Goal: Information Seeking & Learning: Compare options

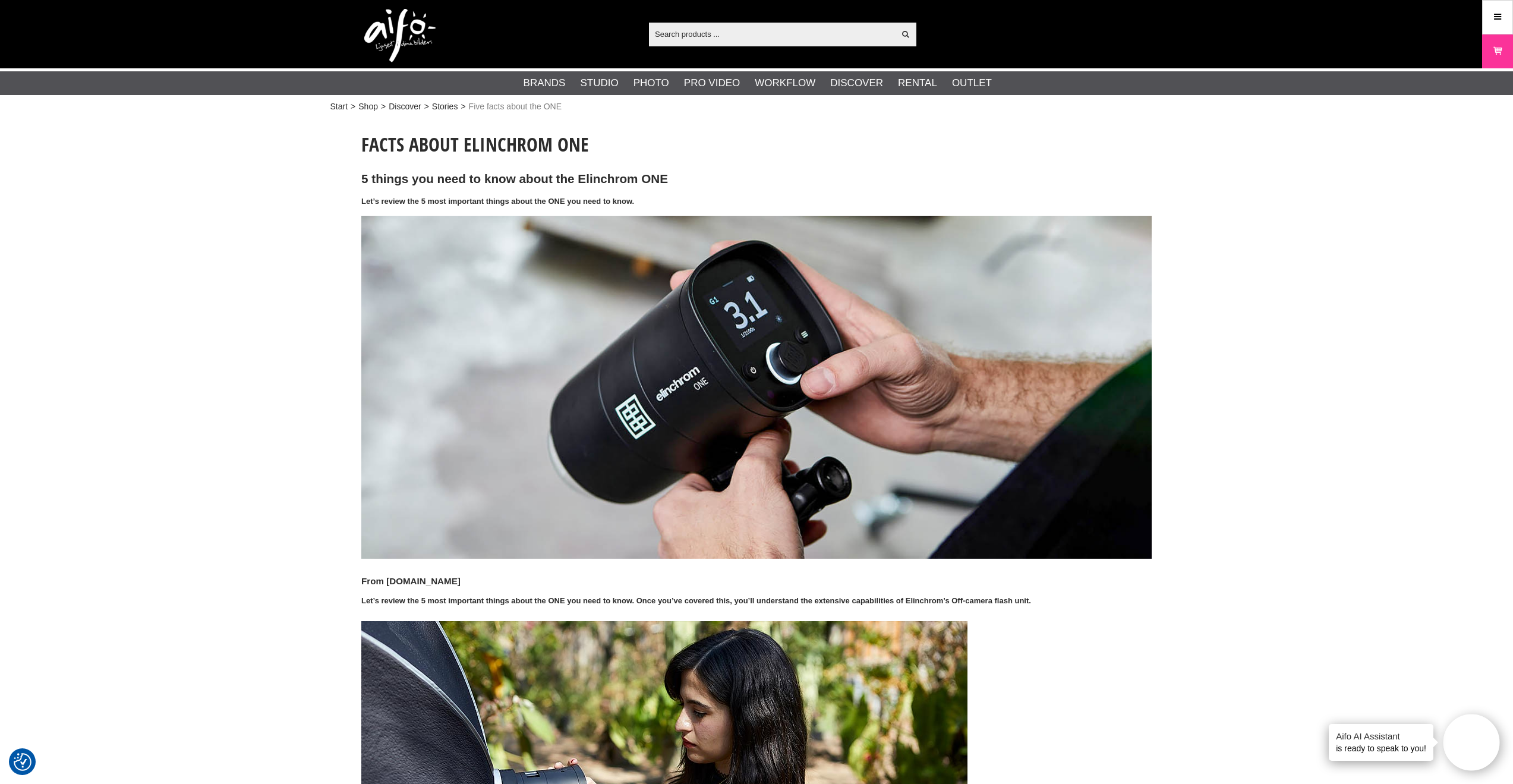
click at [696, 33] on input "text" at bounding box center [771, 33] width 245 height 18
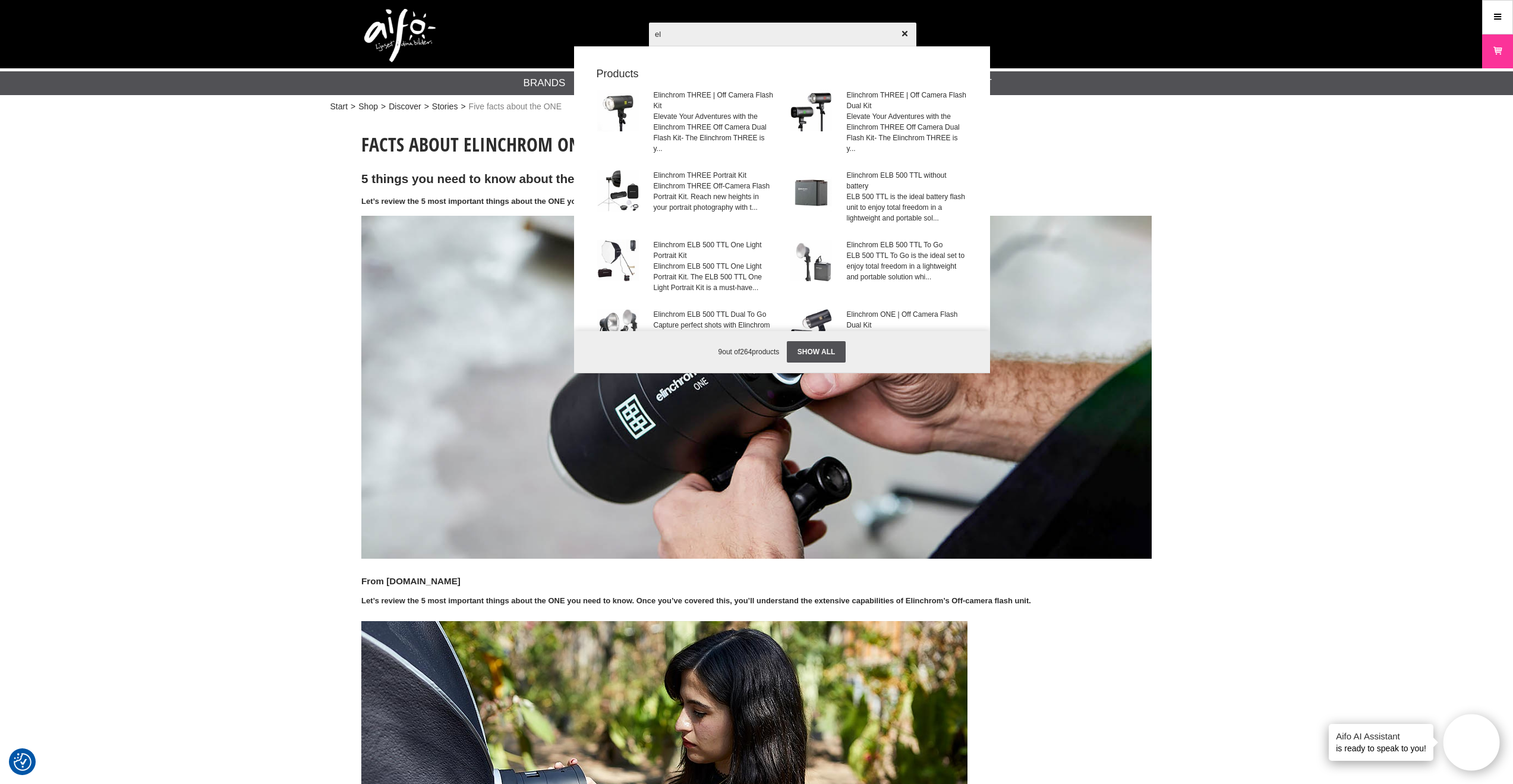
type input "e"
paste input "High Performance Reflector 26cm"
type input "High Performance Reflector 26cm"
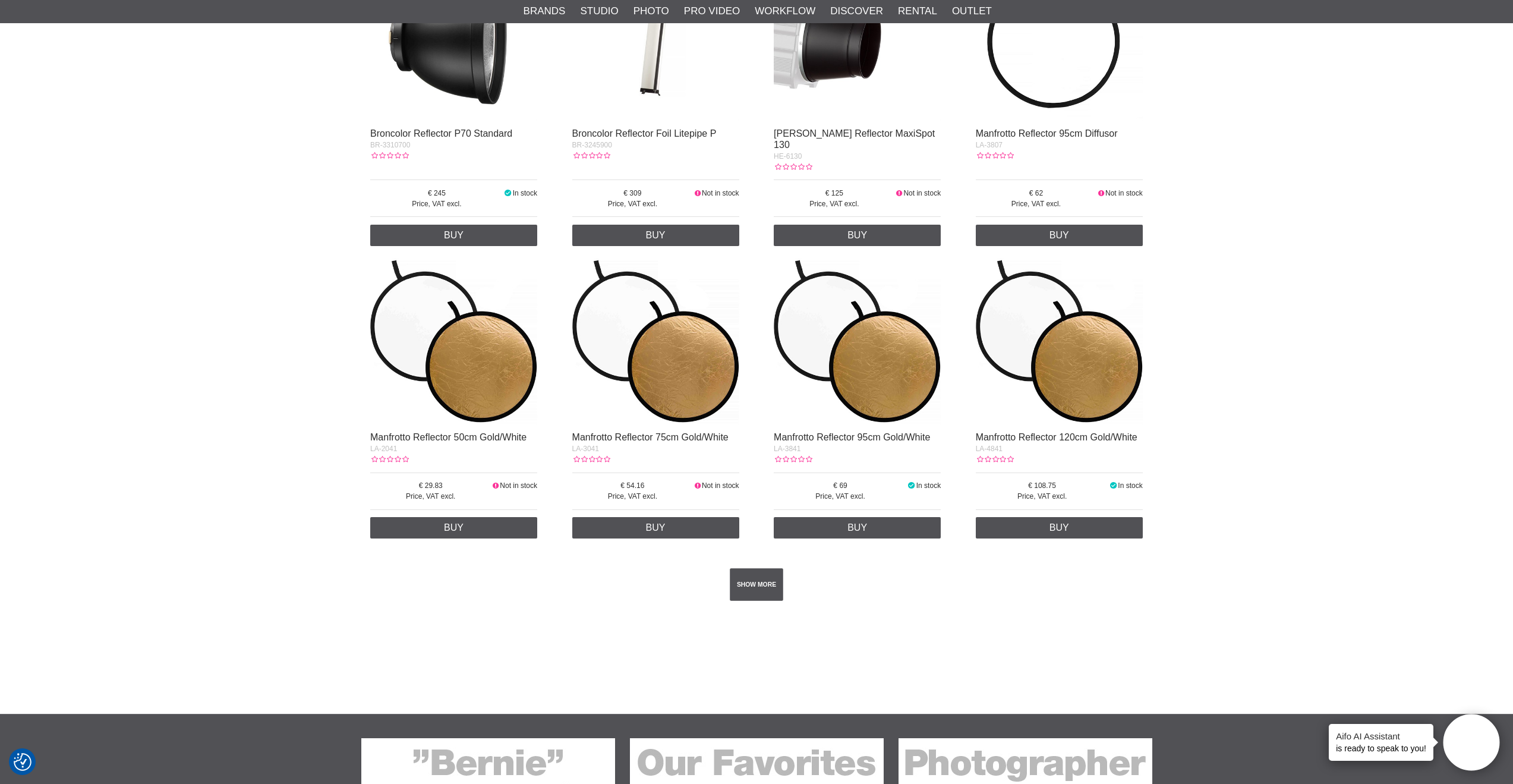
scroll to position [1934, 0]
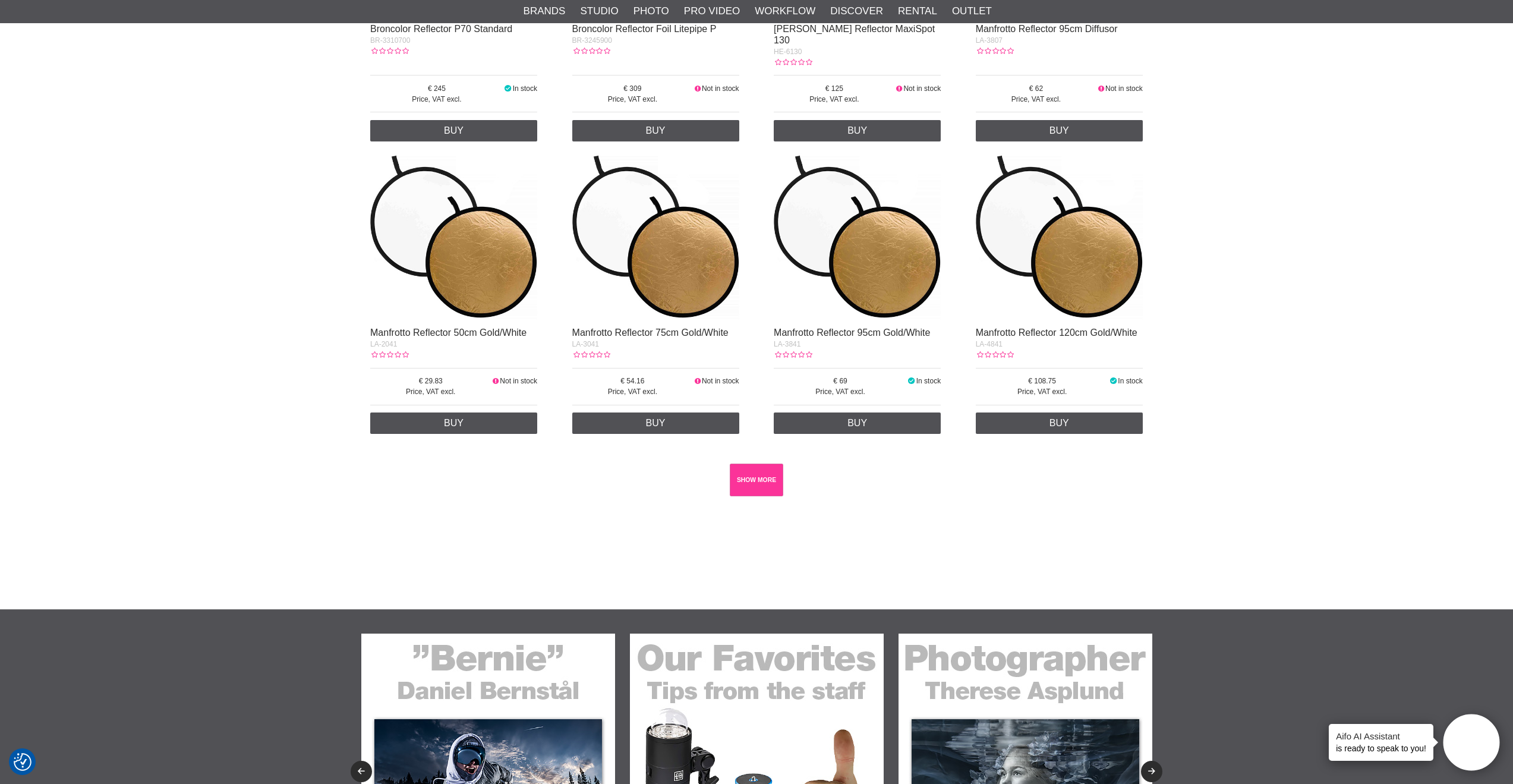
click at [766, 470] on link "SHOW MORE" at bounding box center [756, 480] width 54 height 33
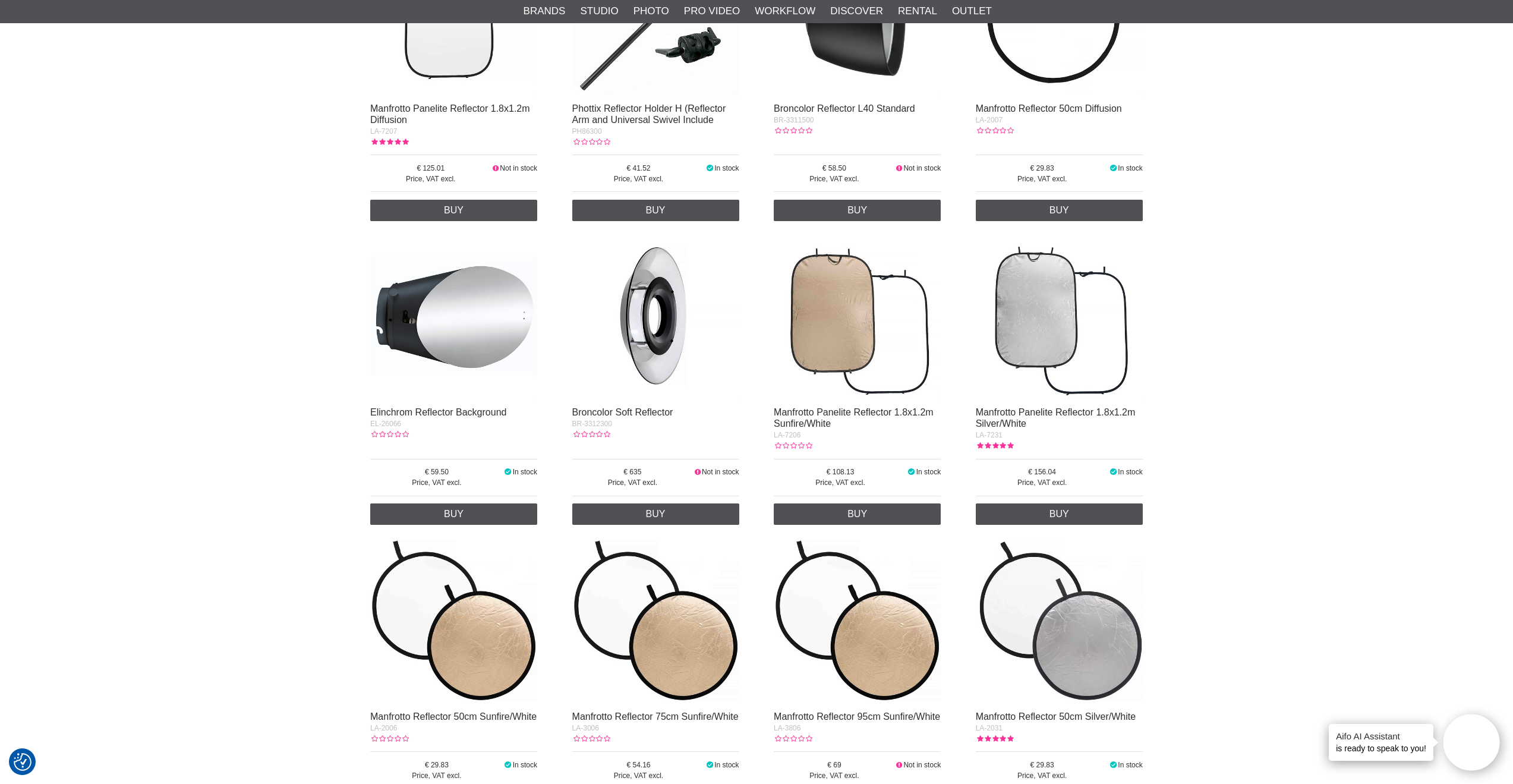
scroll to position [2443, 0]
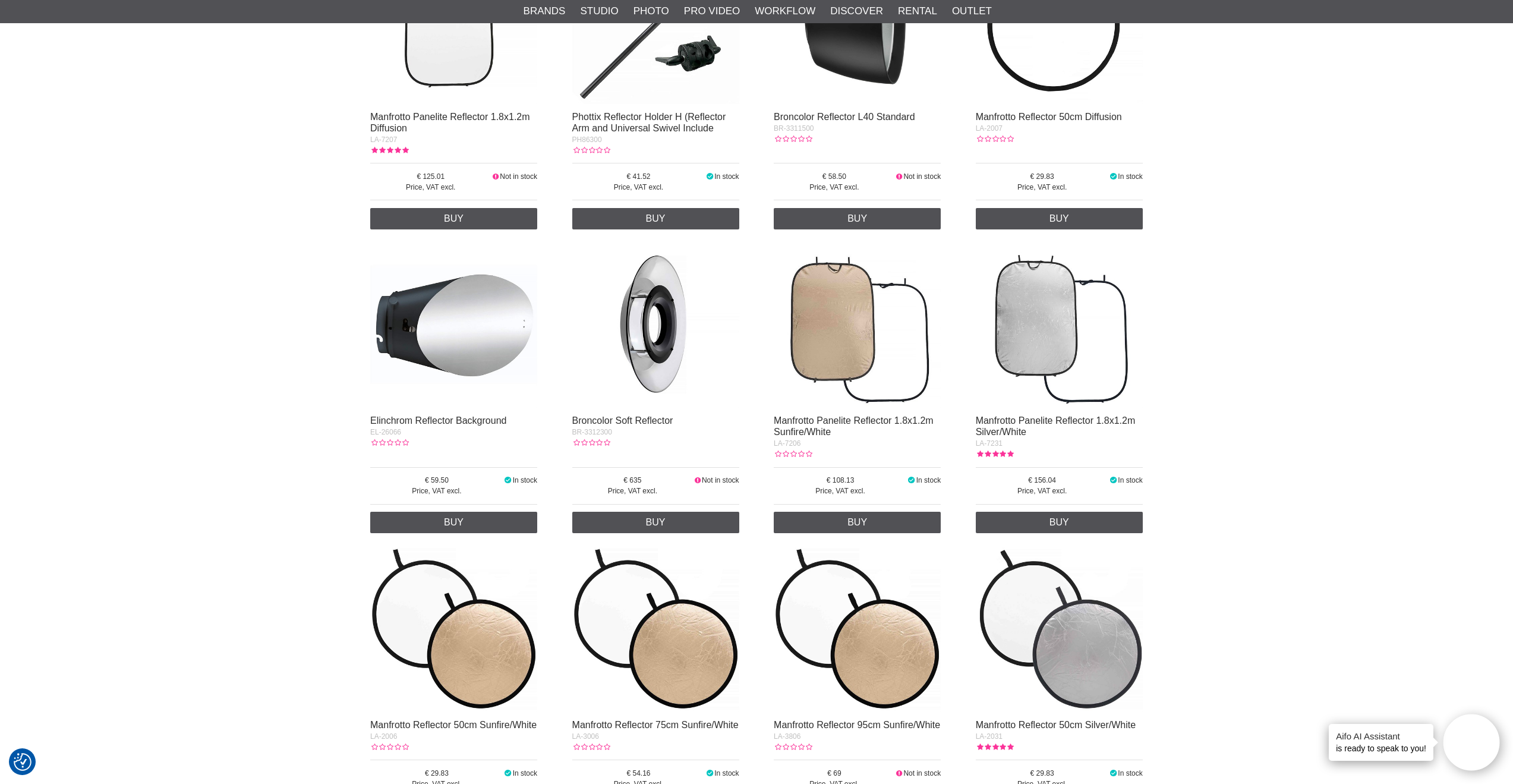
click at [662, 331] on img at bounding box center [656, 325] width 167 height 167
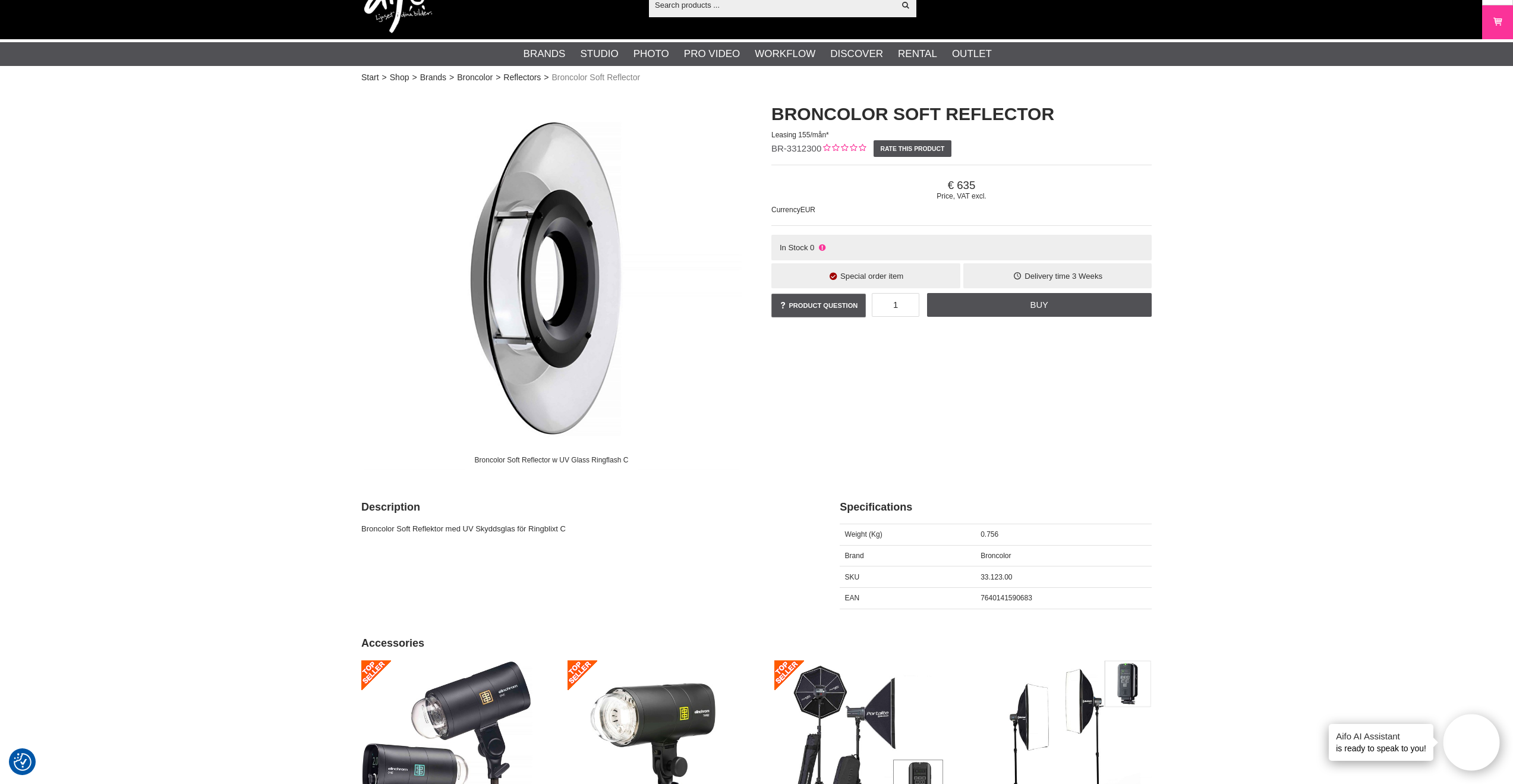
scroll to position [37, 0]
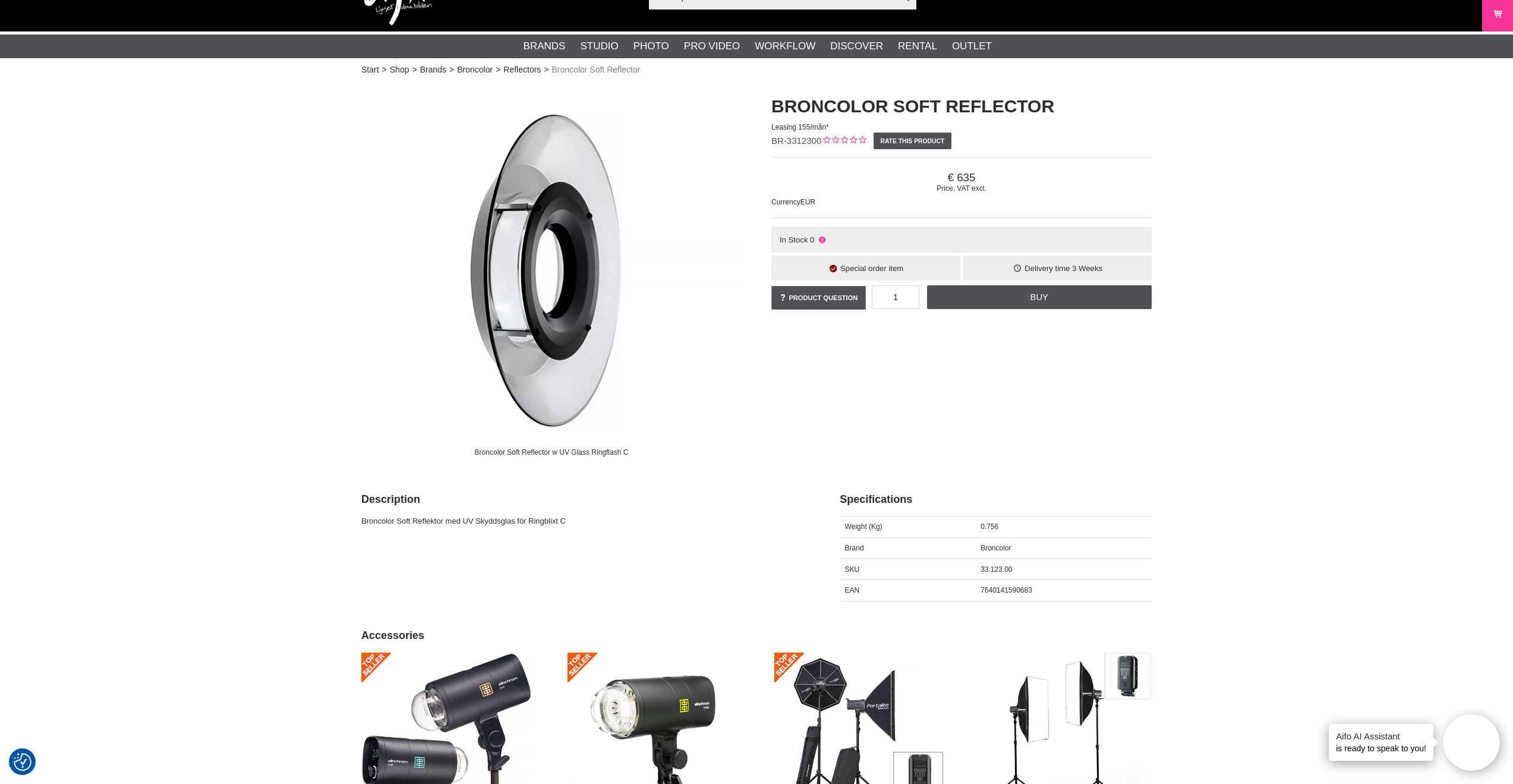
click at [569, 282] on img at bounding box center [552, 272] width 380 height 380
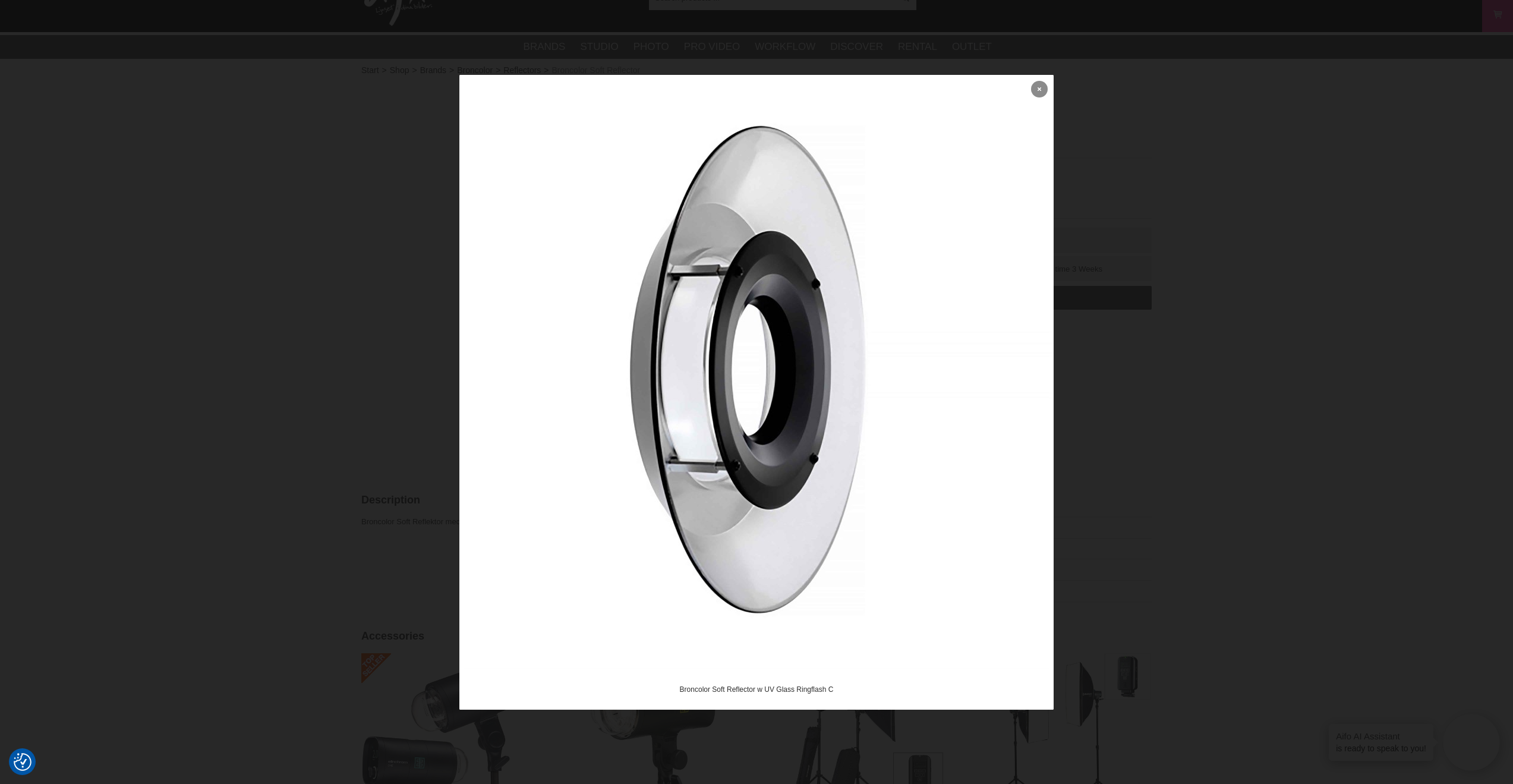
click at [1034, 85] on link at bounding box center [1039, 88] width 16 height 16
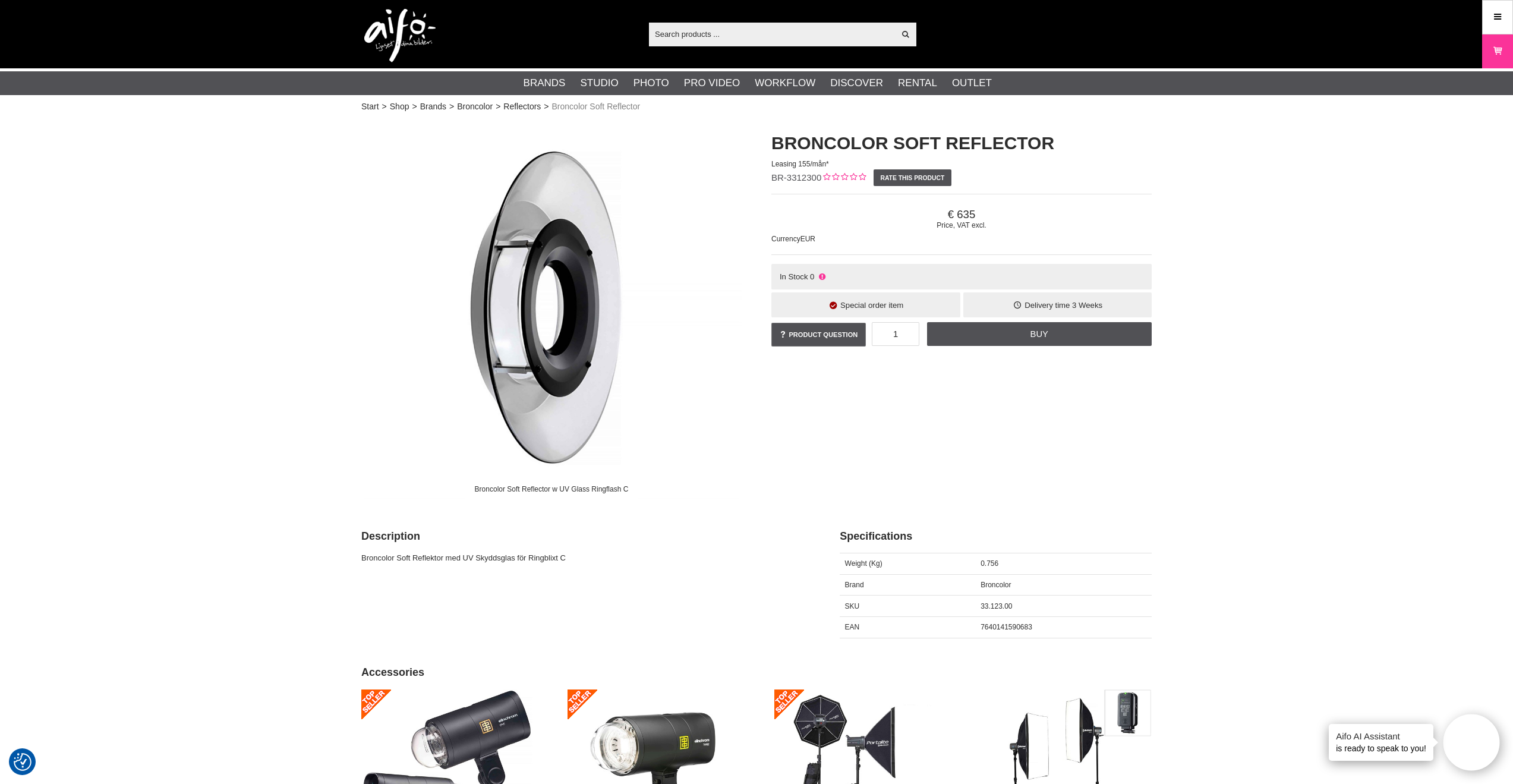
scroll to position [0, 0]
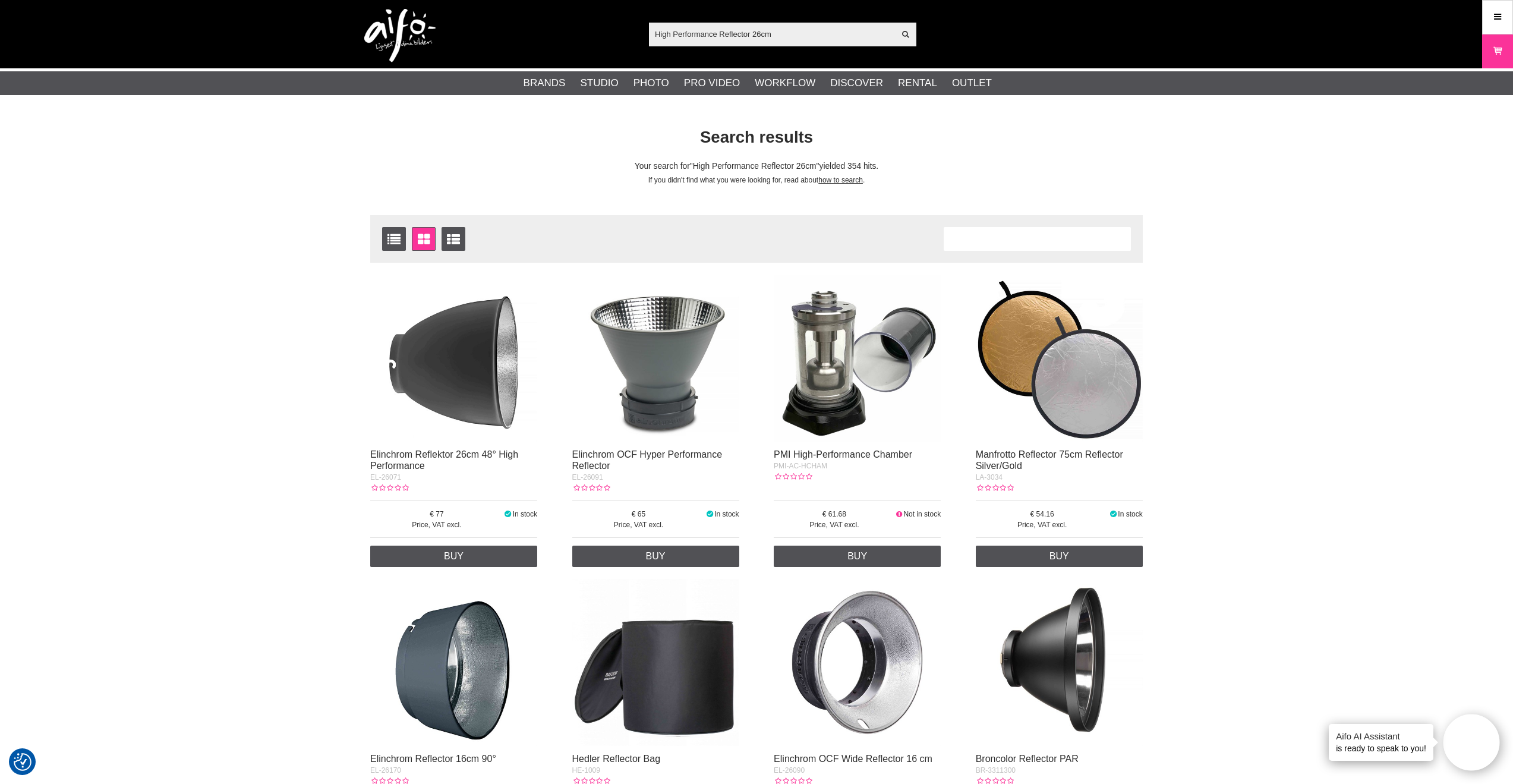
click at [633, 330] on img at bounding box center [656, 358] width 167 height 167
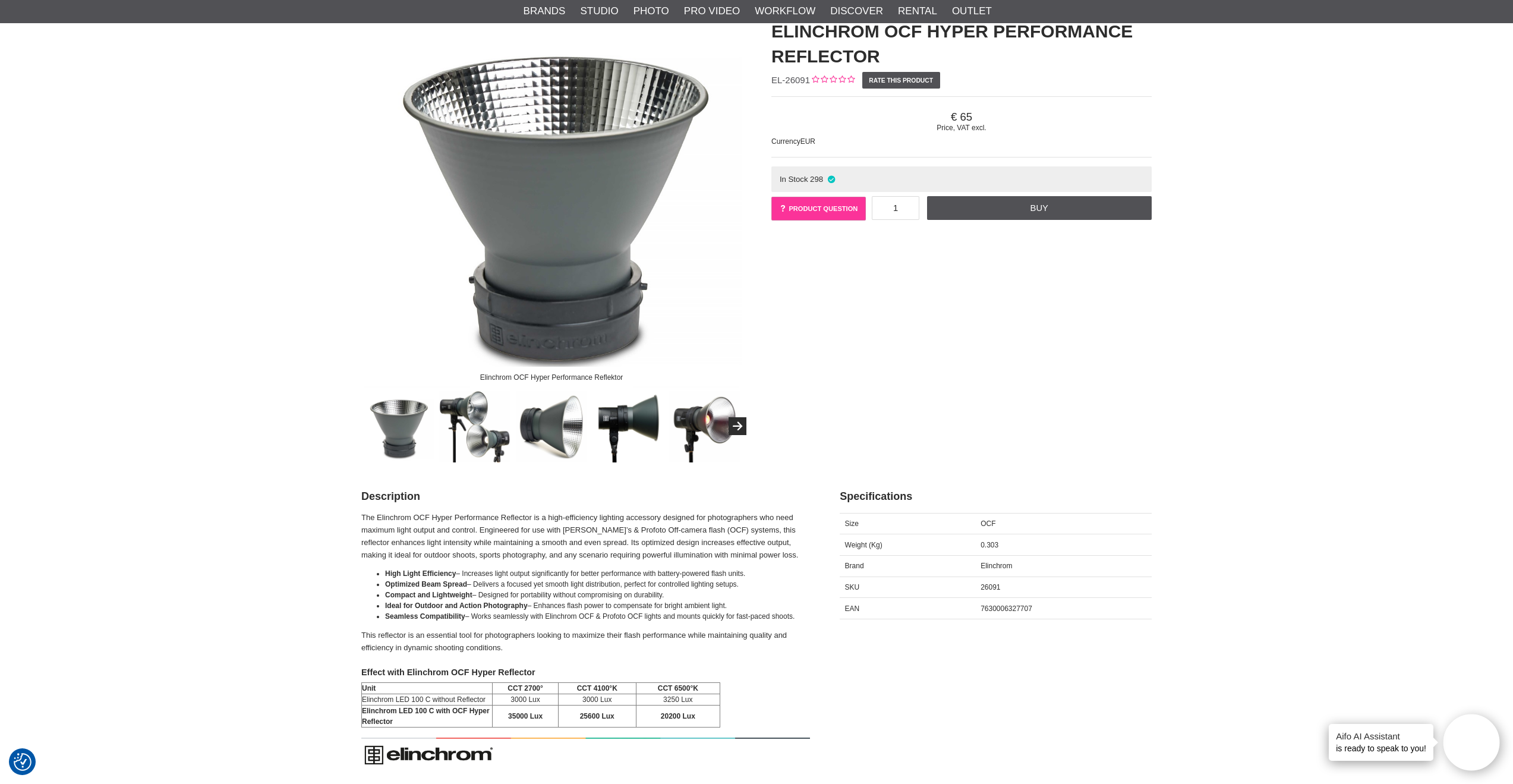
scroll to position [119, 0]
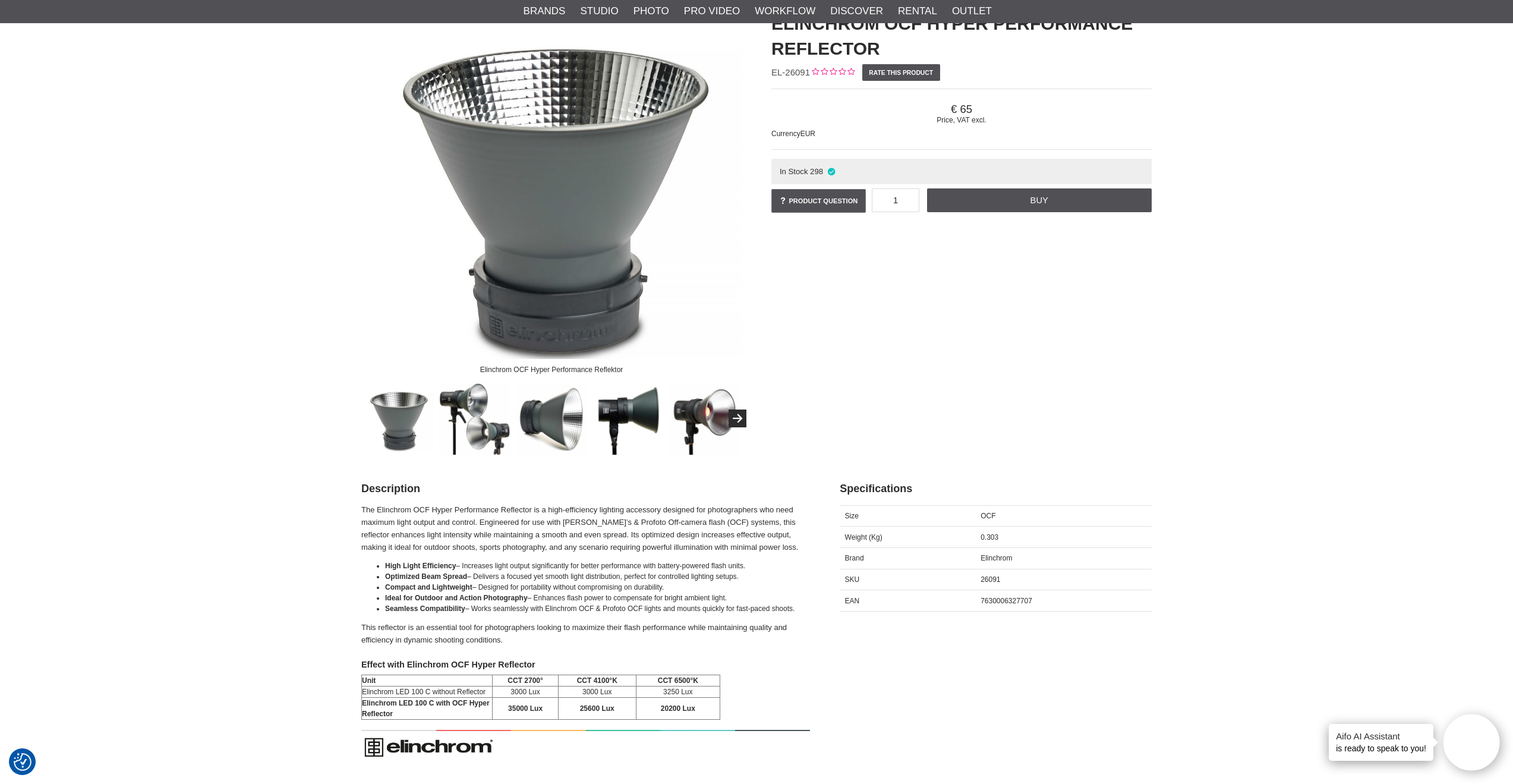
click at [561, 438] on img at bounding box center [552, 418] width 72 height 72
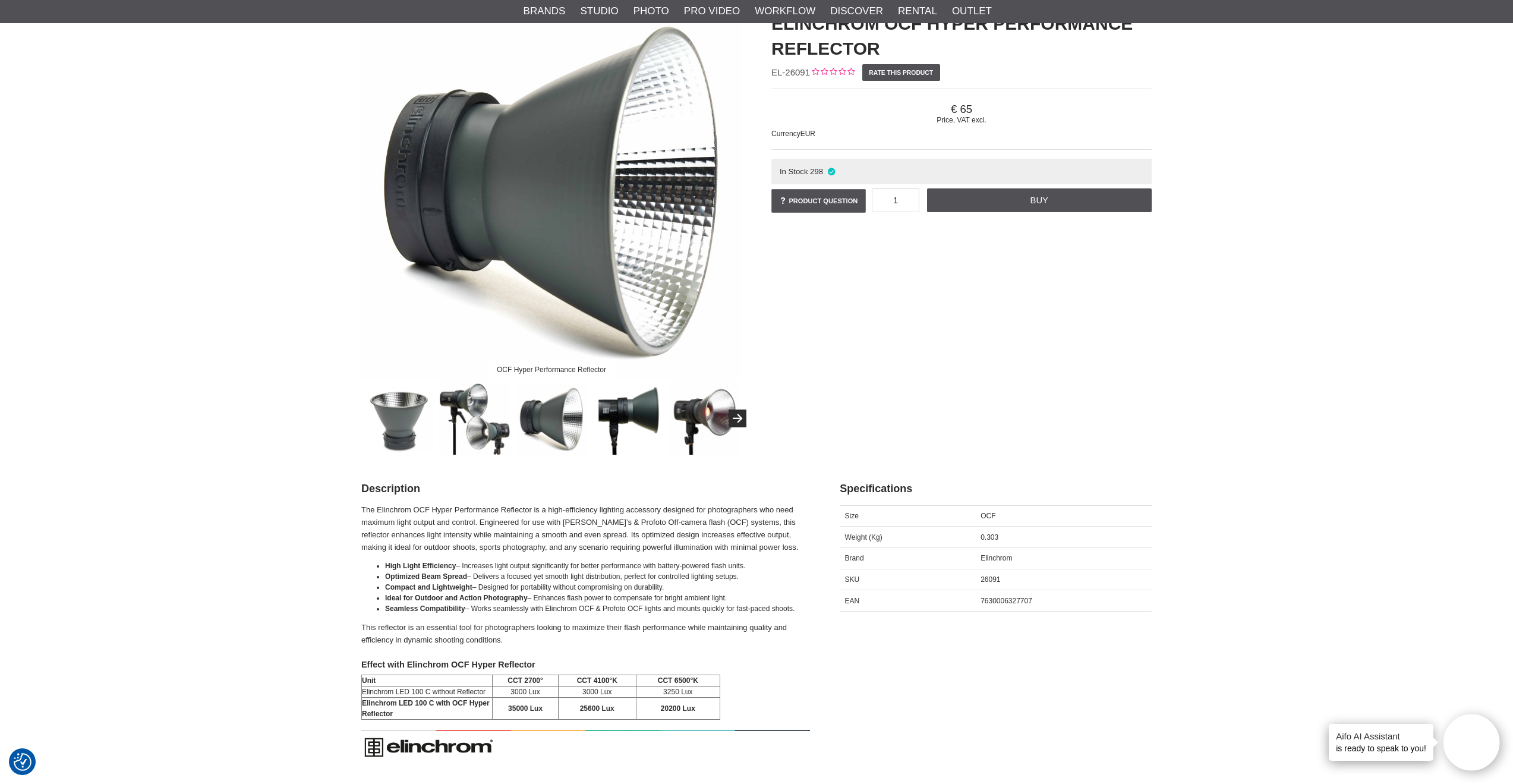
click at [606, 421] on img at bounding box center [628, 418] width 72 height 72
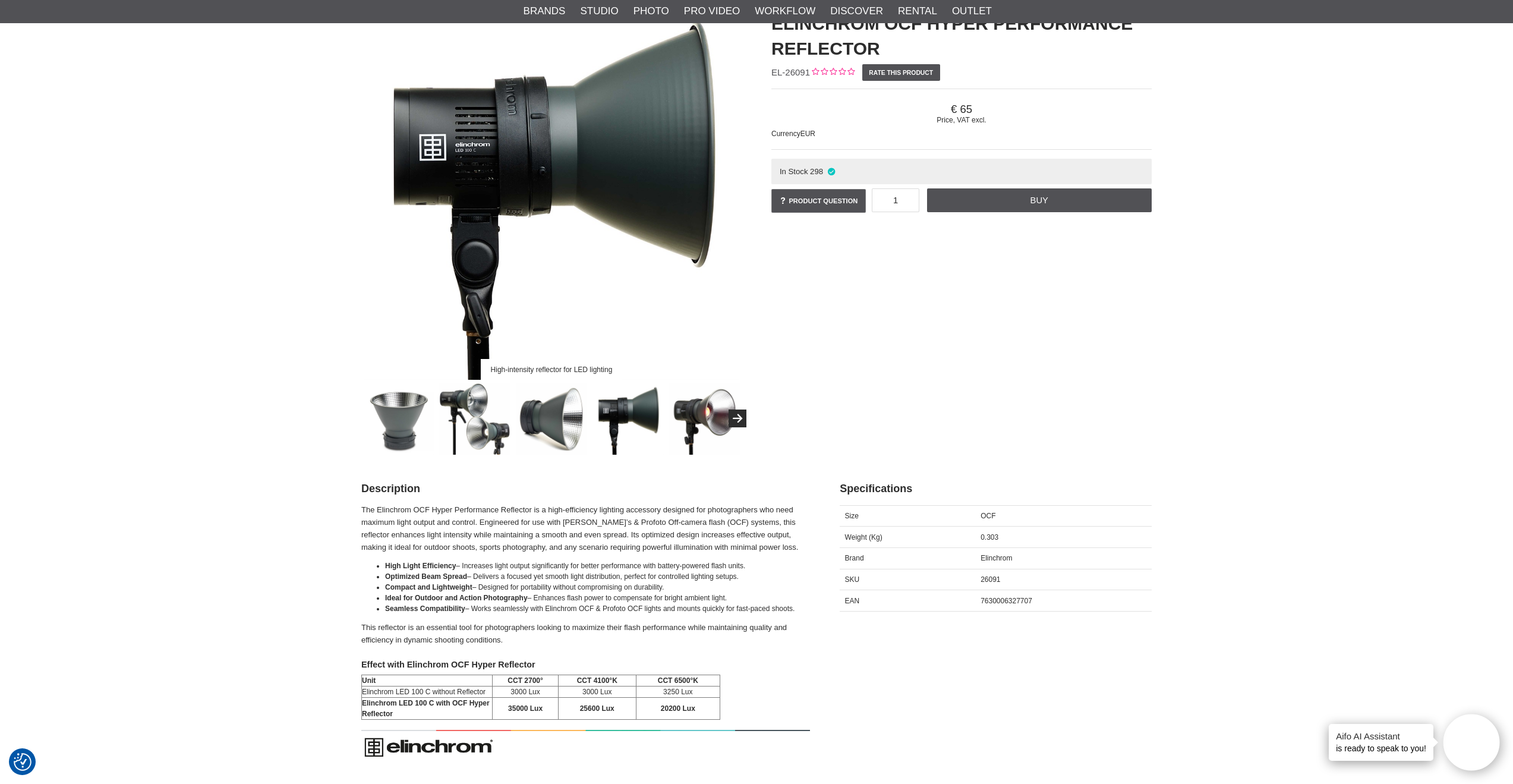
click at [709, 413] on img at bounding box center [705, 418] width 72 height 72
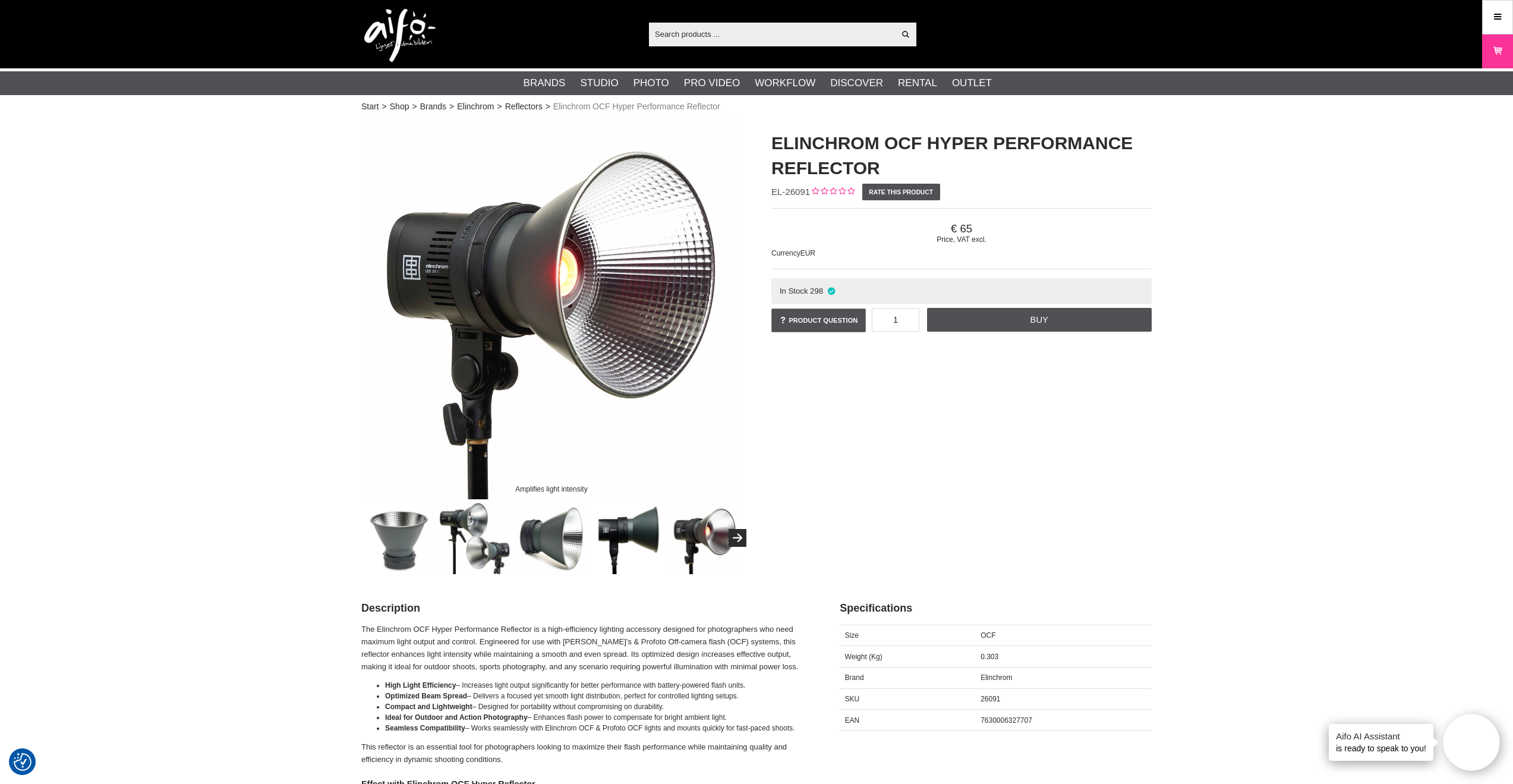
scroll to position [0, 0]
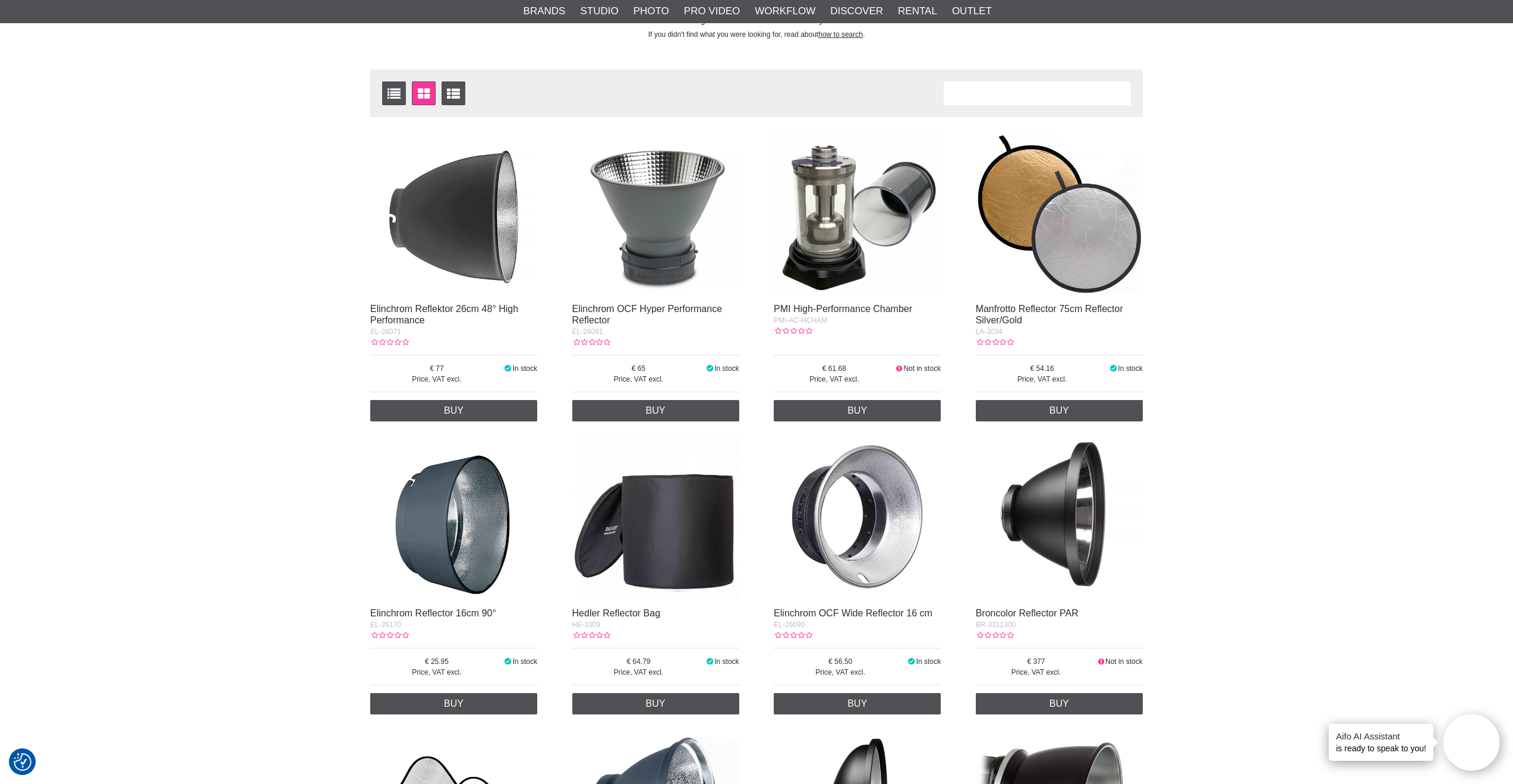
scroll to position [145, 0]
click at [483, 262] on img at bounding box center [454, 213] width 167 height 167
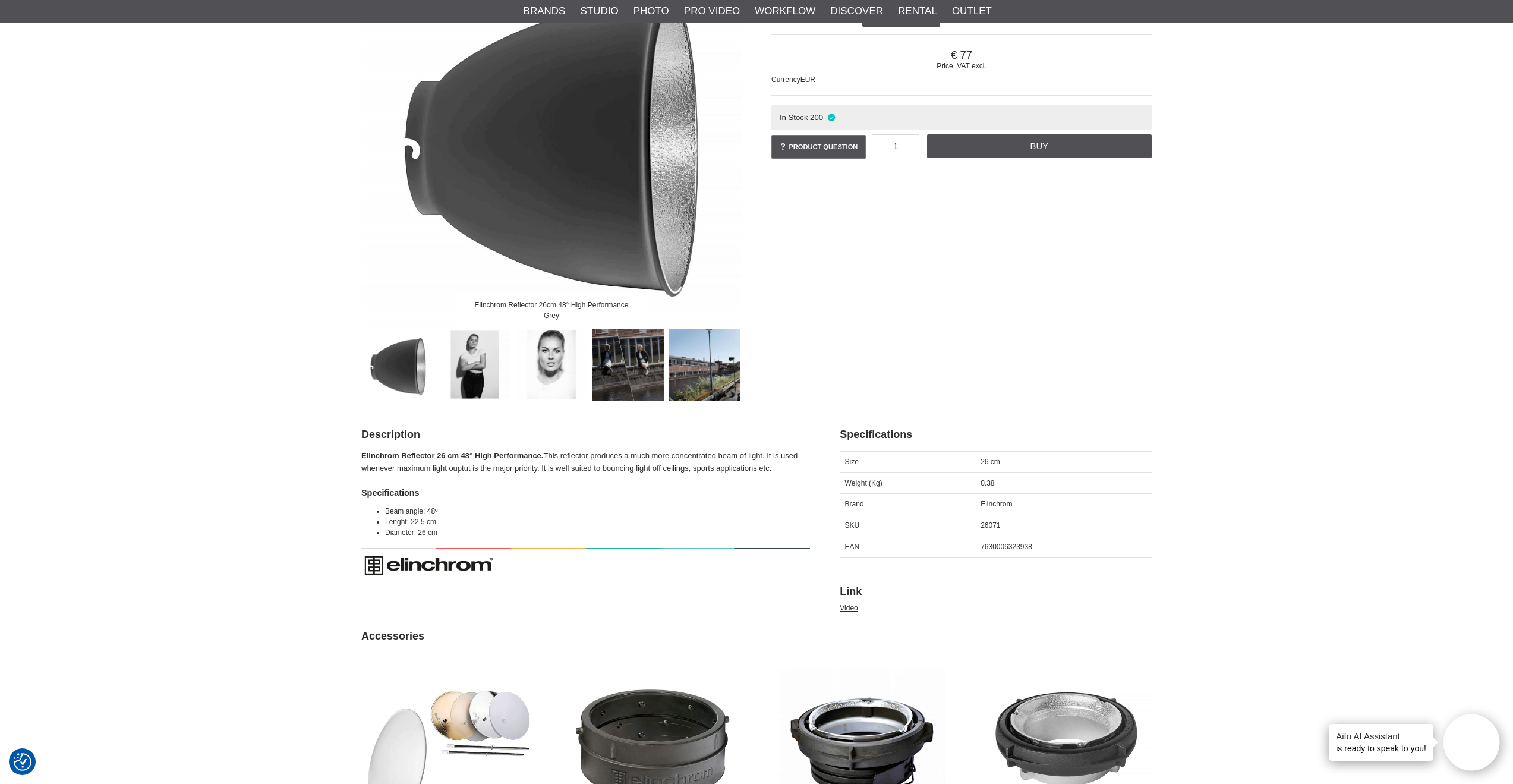
scroll to position [163, 0]
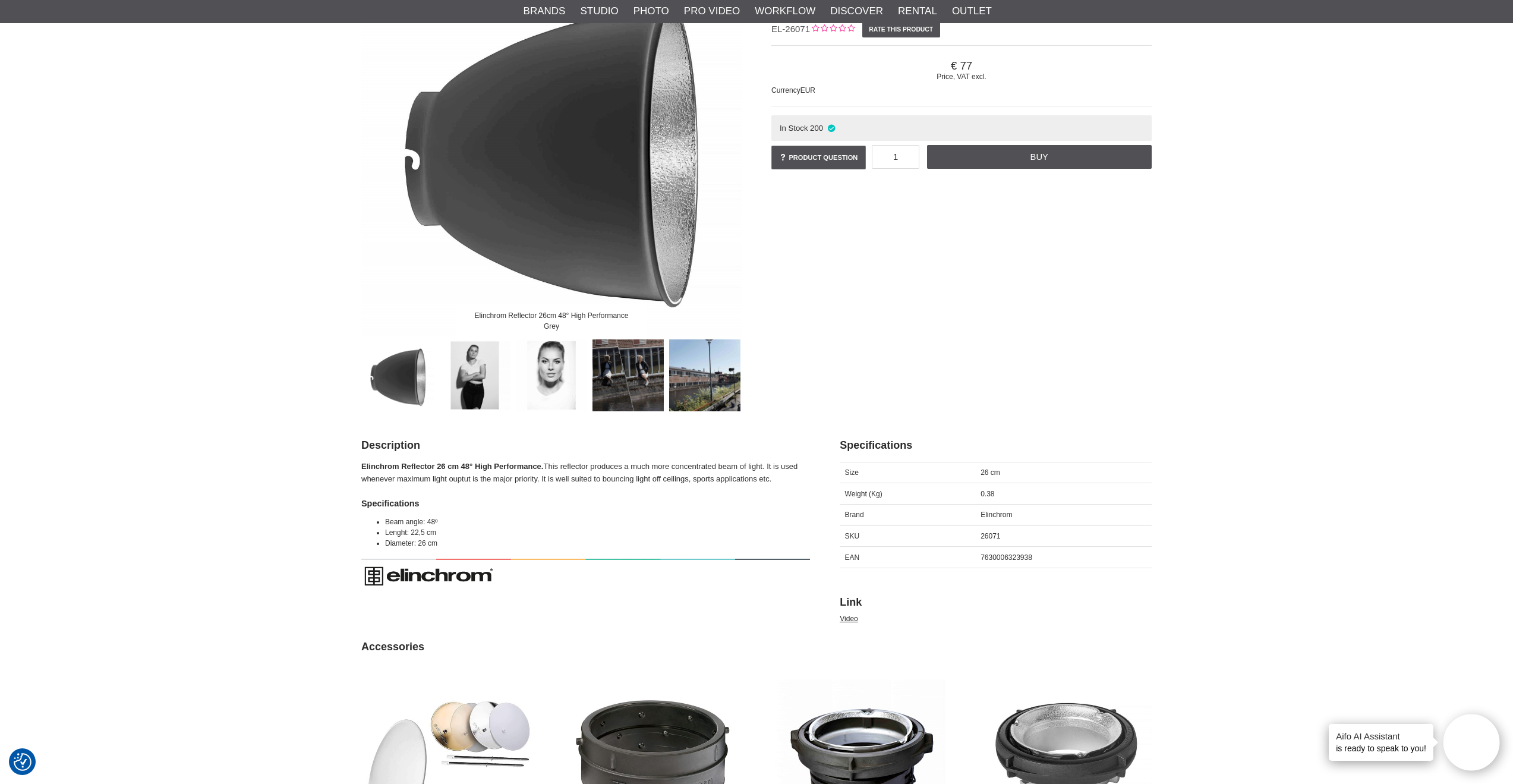
click at [463, 366] on img at bounding box center [475, 375] width 72 height 72
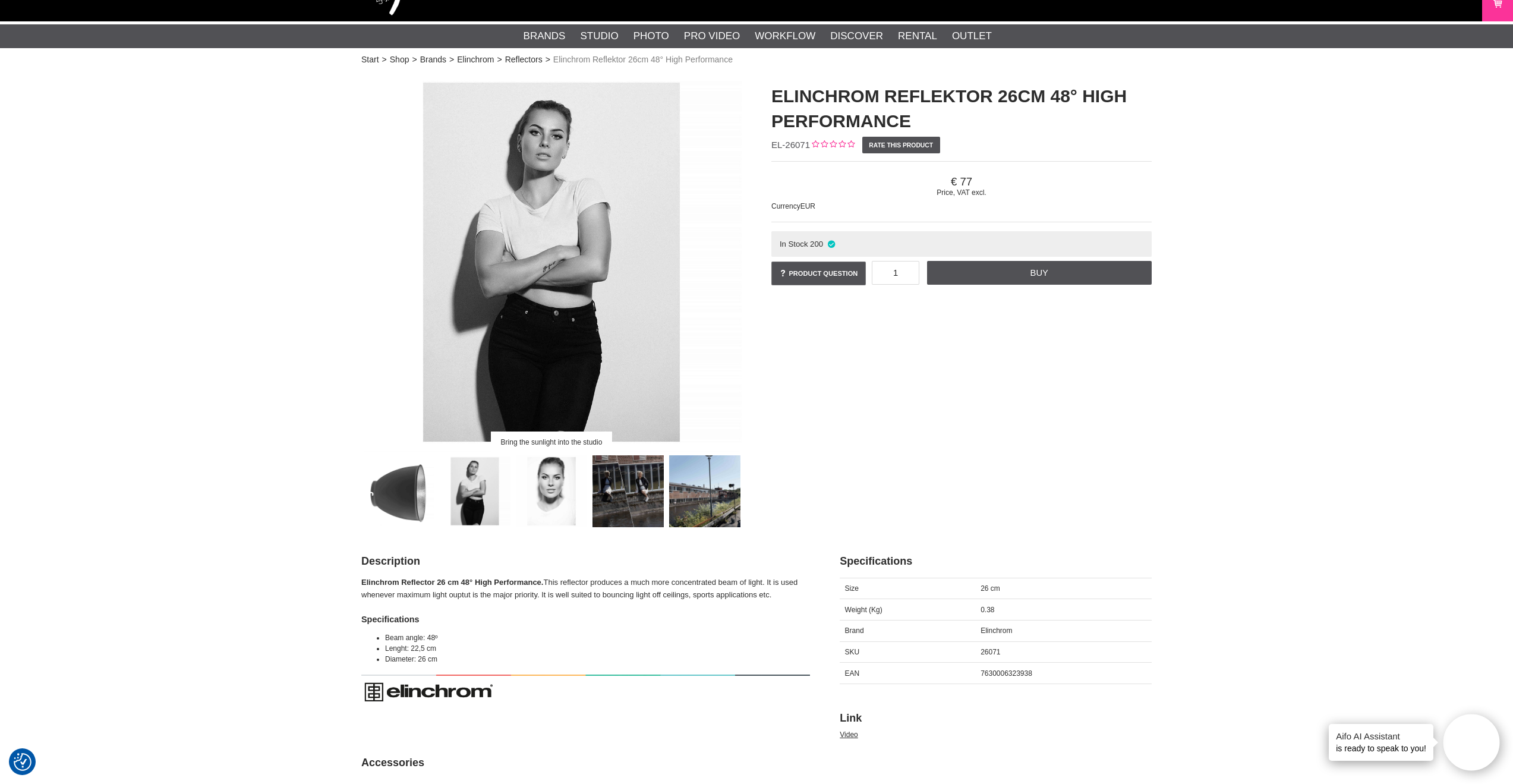
scroll to position [46, 0]
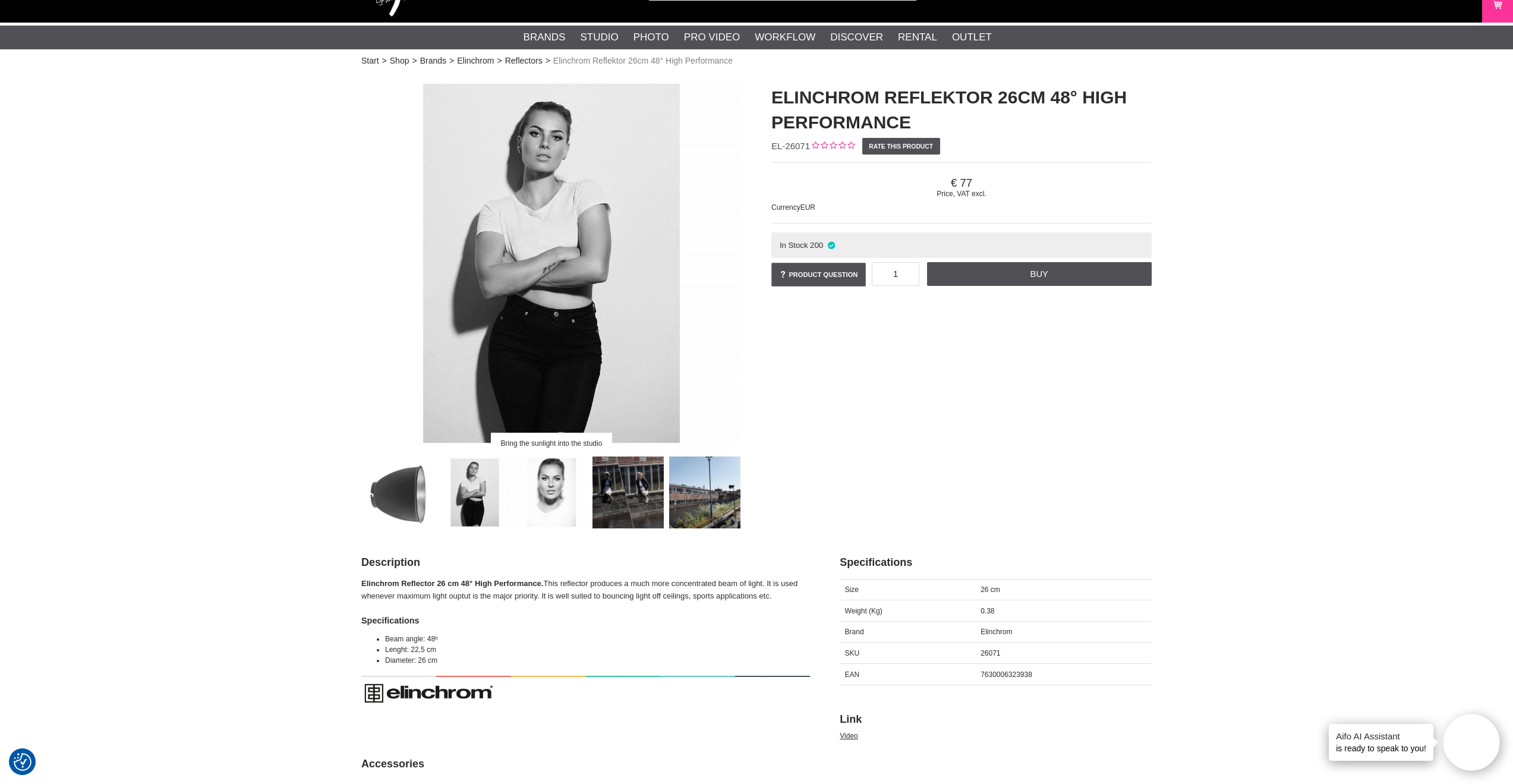
click at [546, 508] on img at bounding box center [552, 492] width 72 height 72
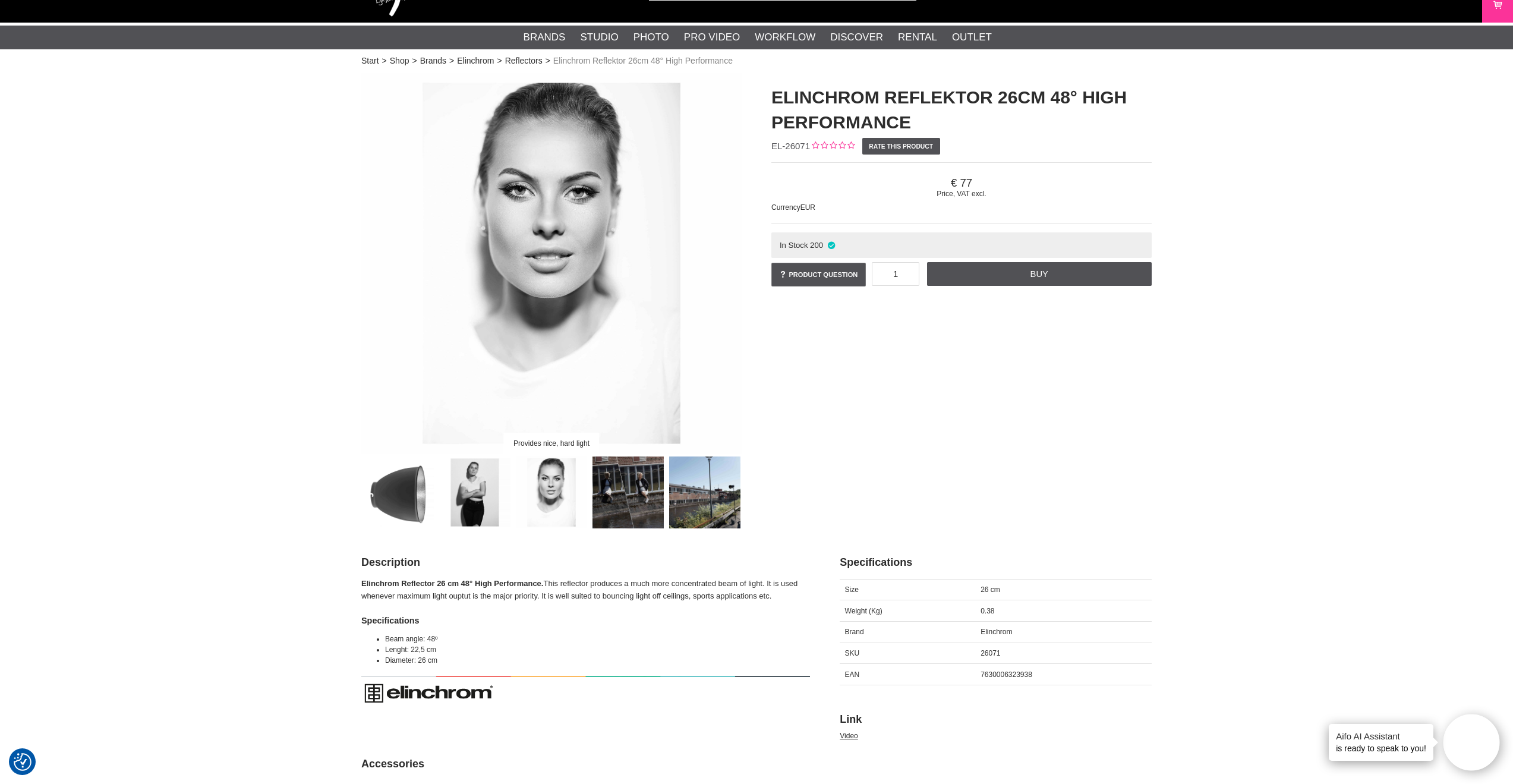
click at [597, 497] on img at bounding box center [628, 492] width 72 height 72
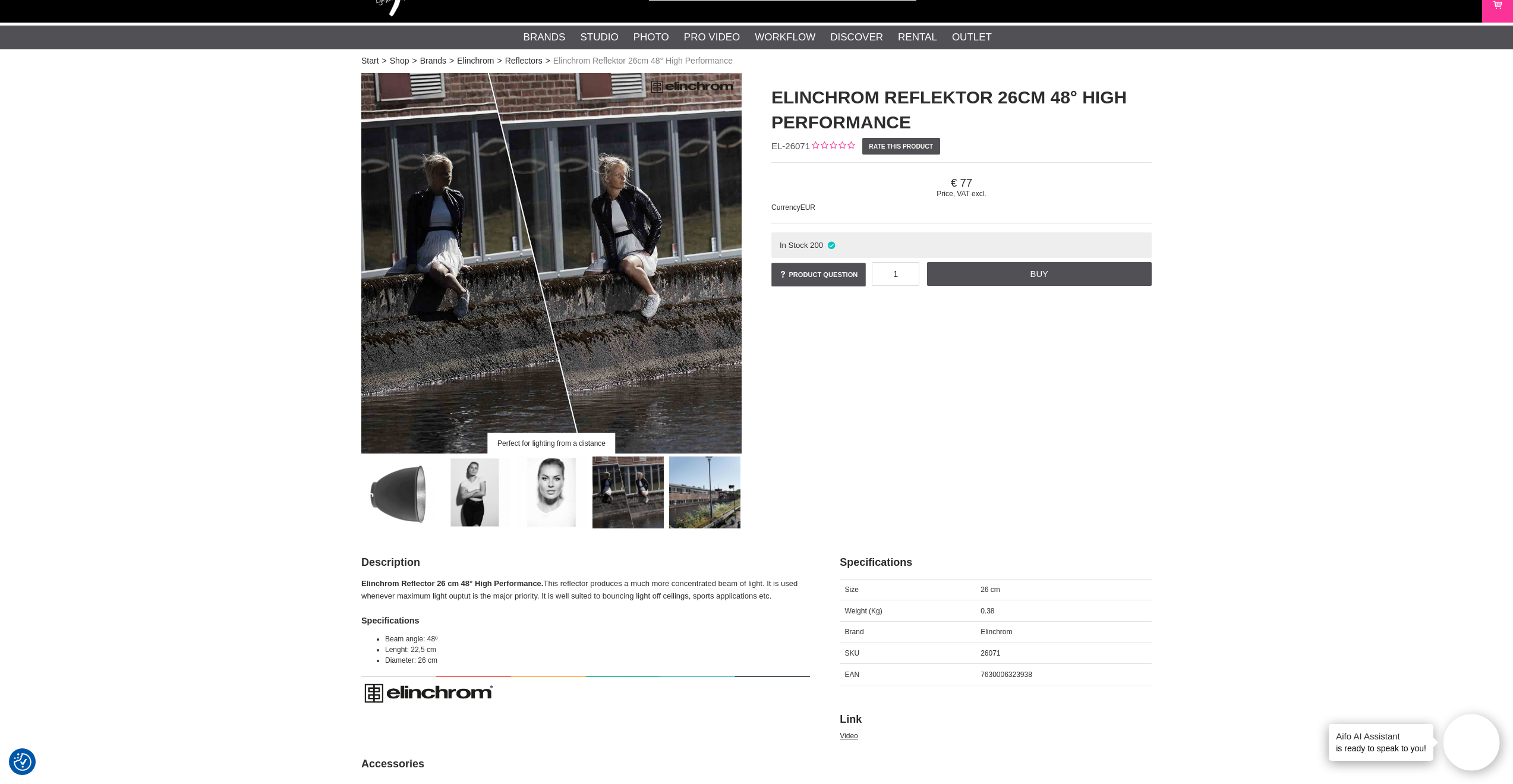
click at [699, 471] on img at bounding box center [705, 492] width 72 height 72
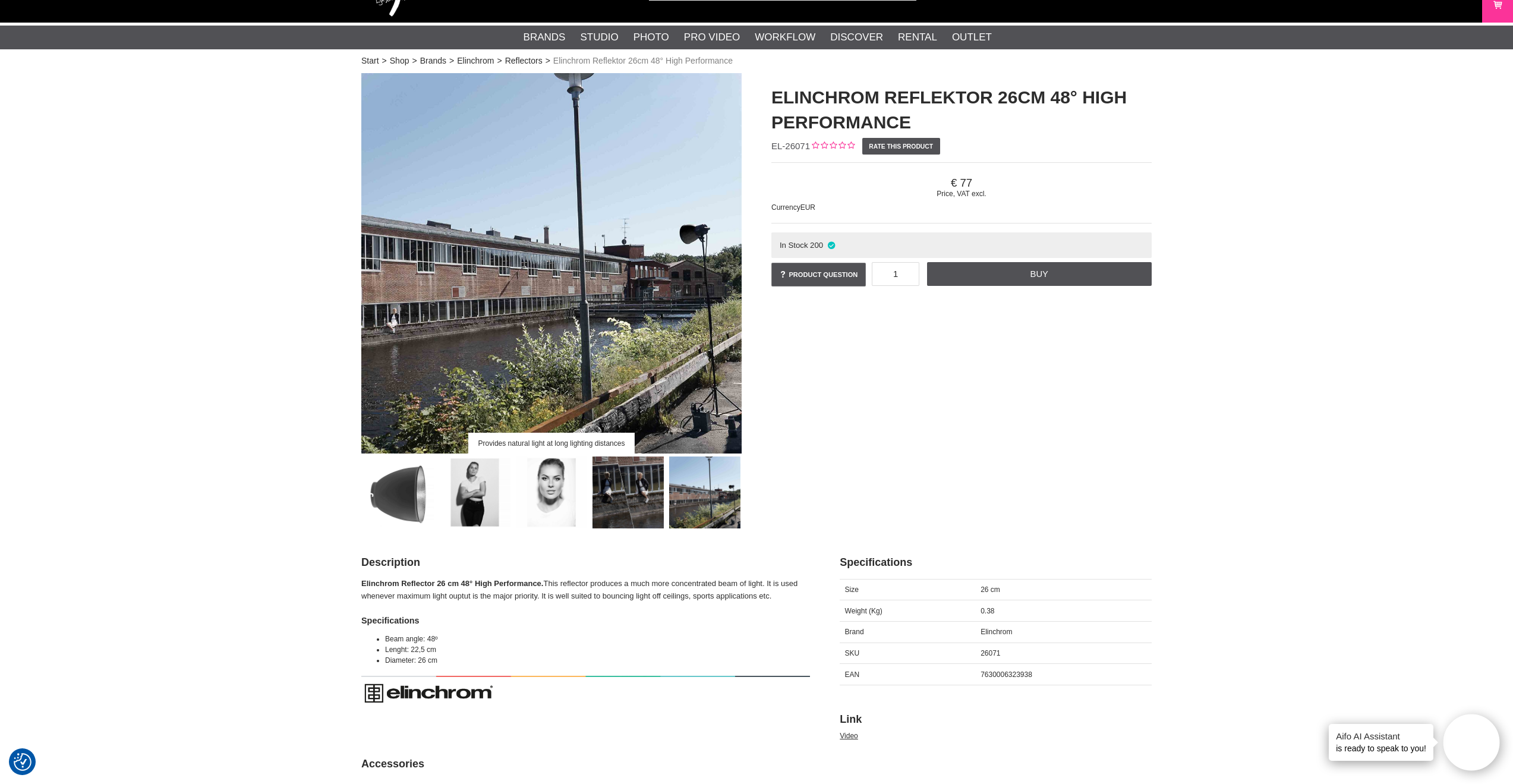
click at [628, 481] on img at bounding box center [628, 492] width 72 height 72
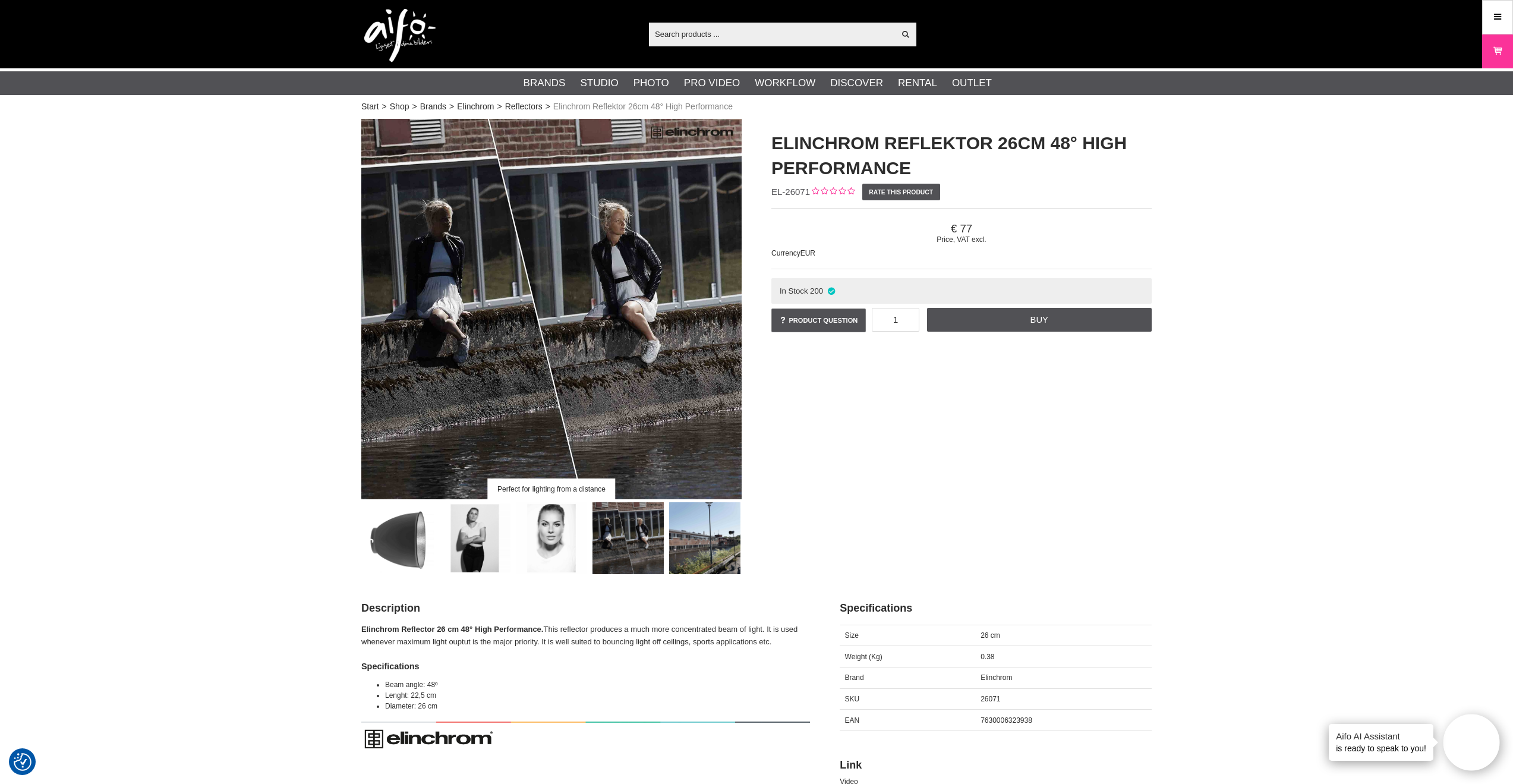
scroll to position [0, 0]
click at [529, 108] on link "Reflectors" at bounding box center [524, 107] width 38 height 13
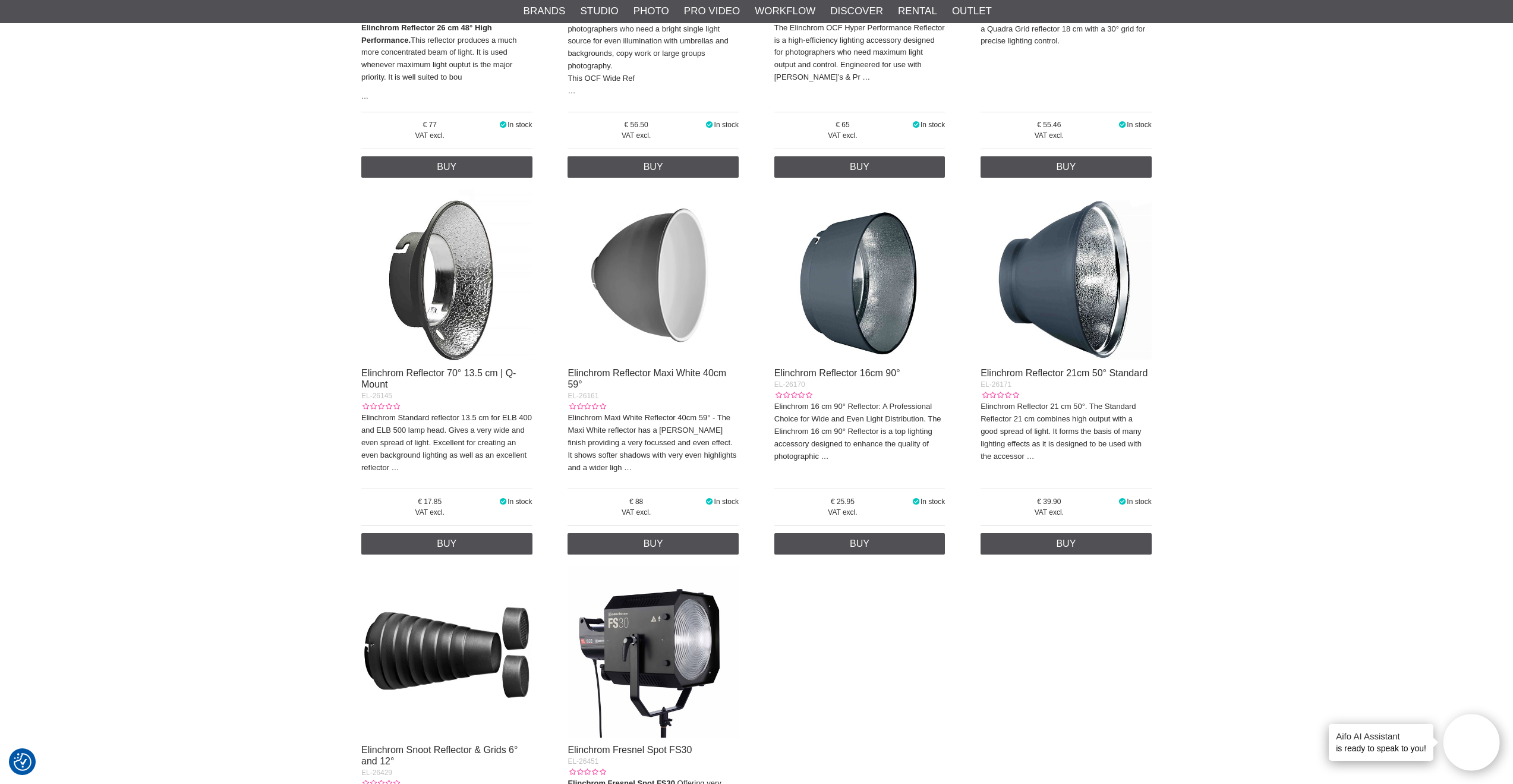
scroll to position [1435, 0]
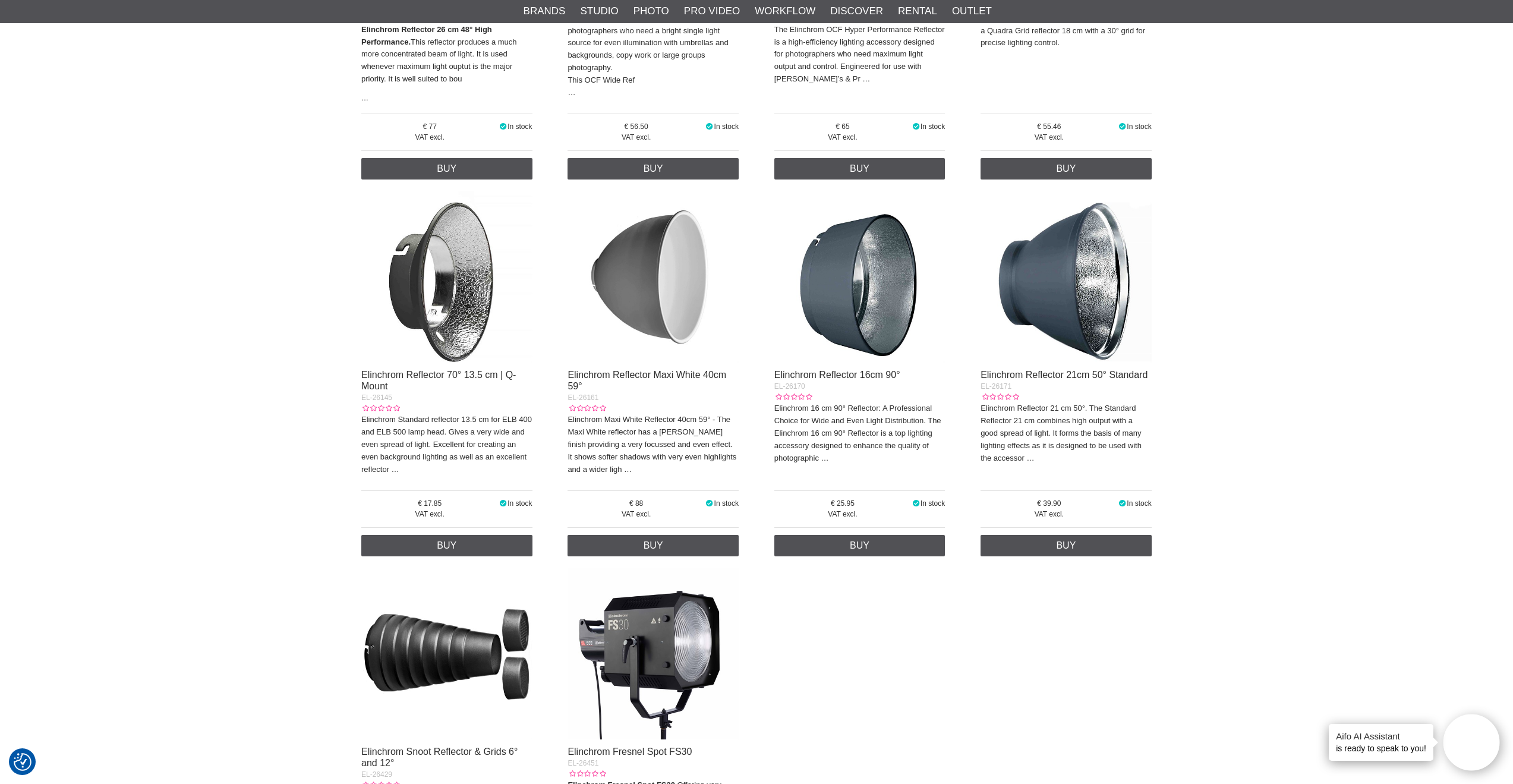
click at [659, 260] on img at bounding box center [653, 277] width 171 height 171
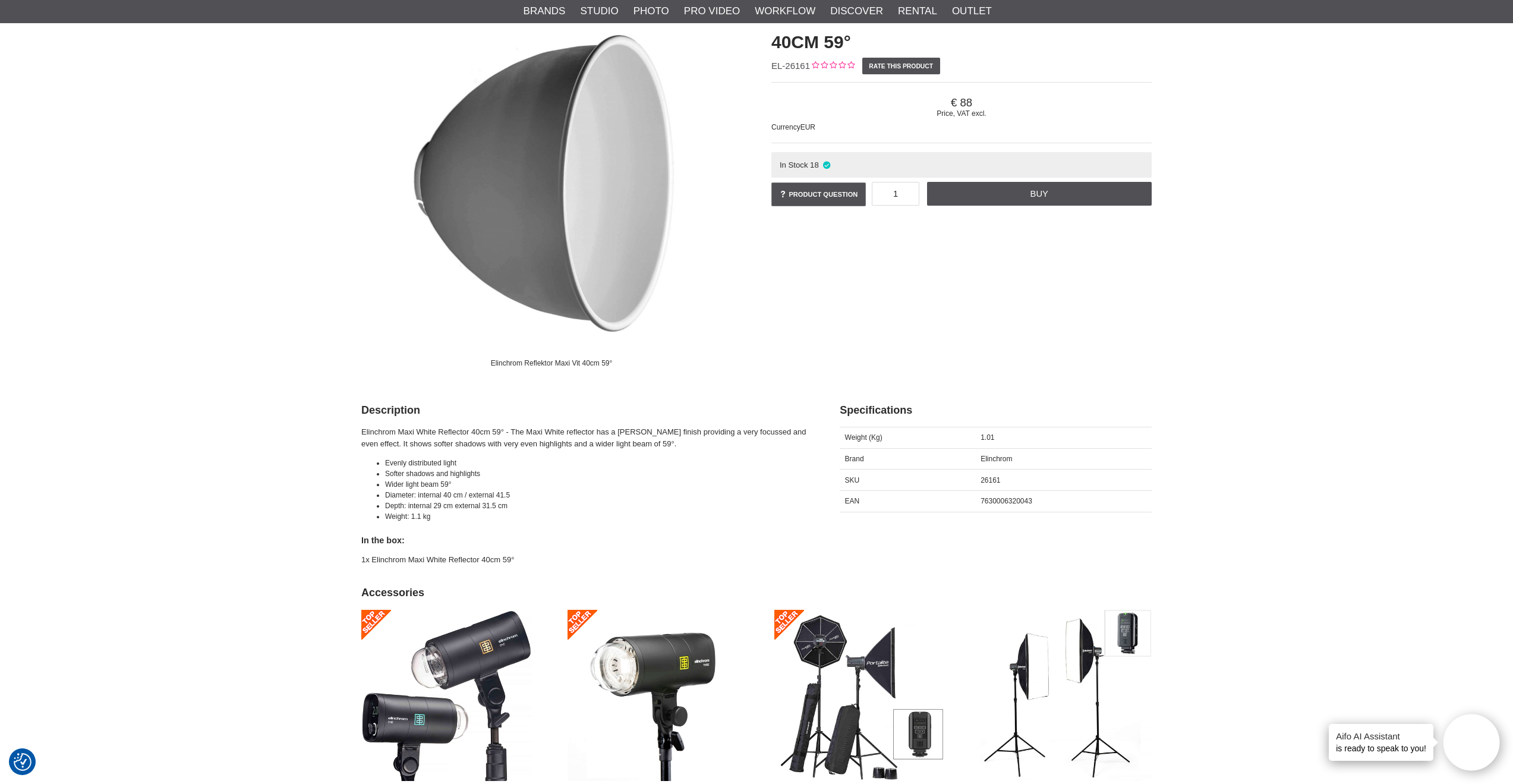
scroll to position [128, 0]
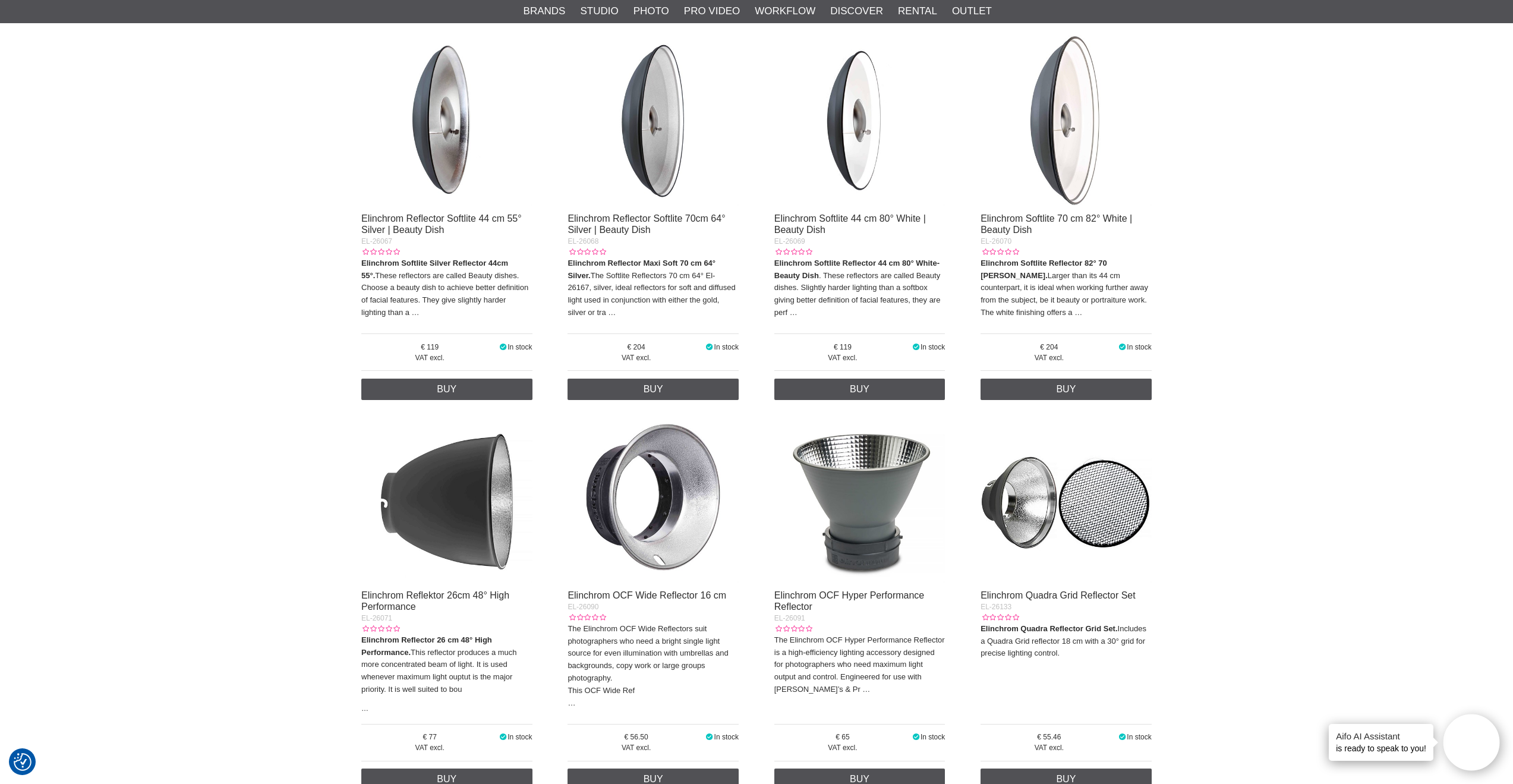
scroll to position [831, 0]
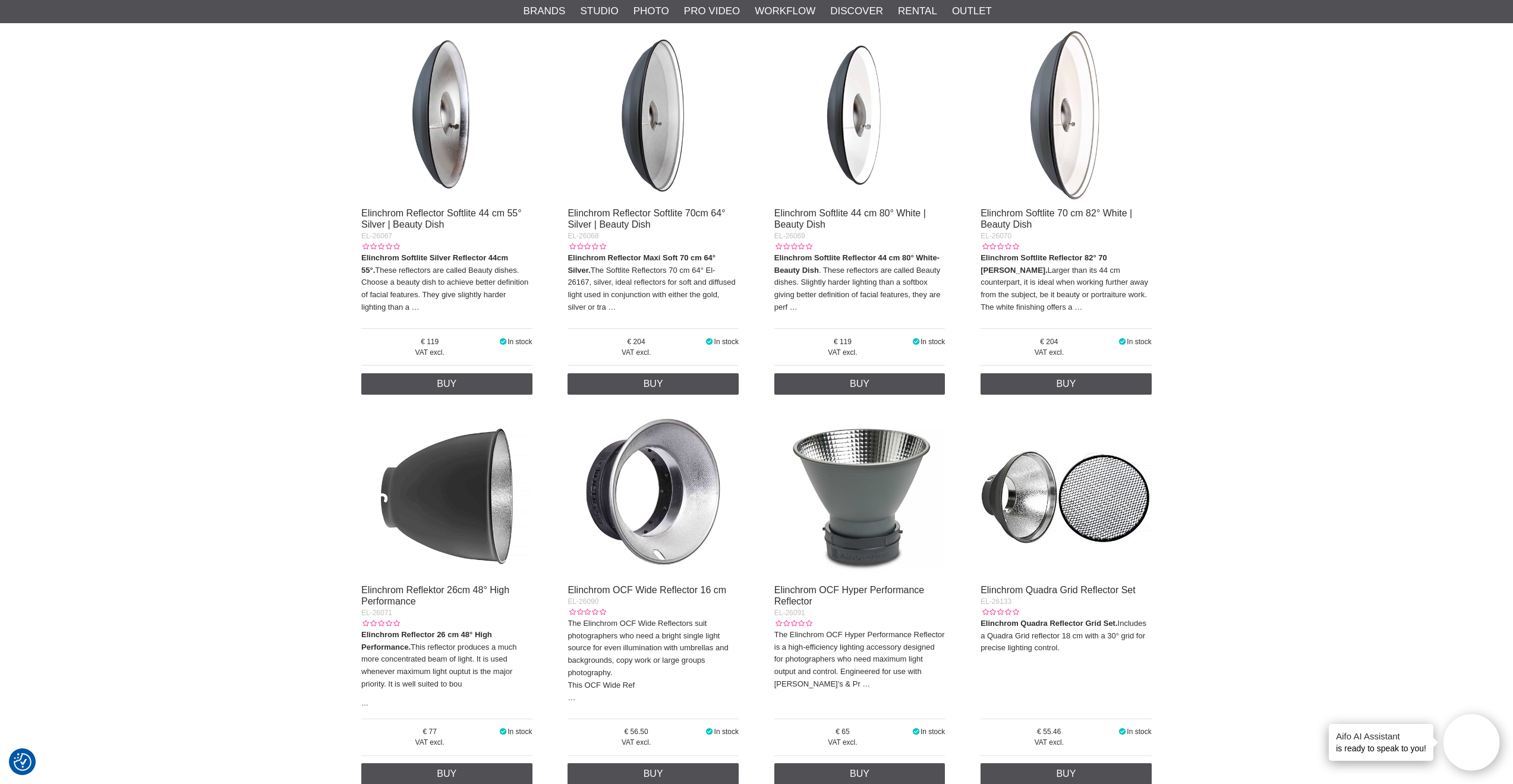
click at [470, 453] on img at bounding box center [447, 492] width 171 height 171
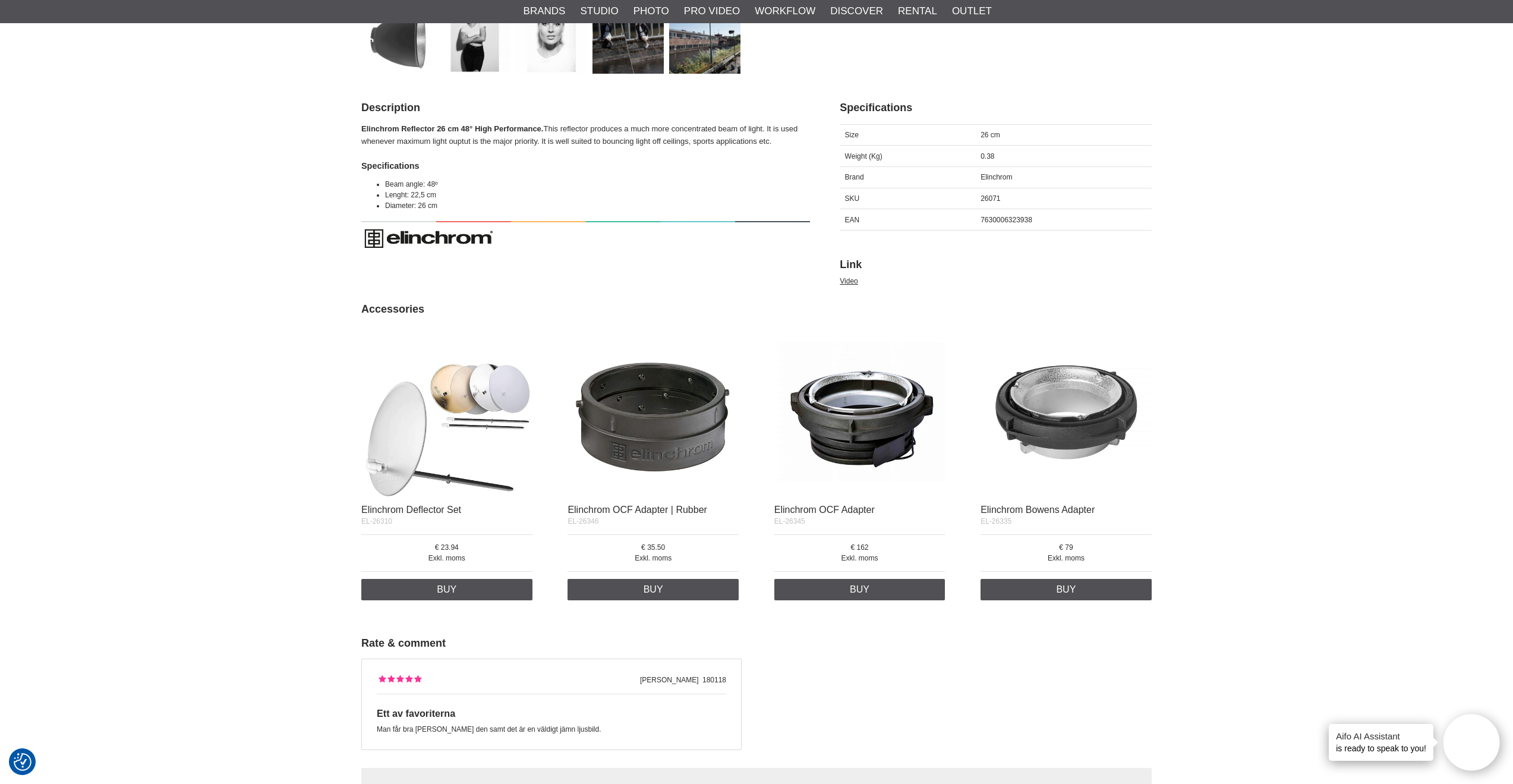
scroll to position [499, 0]
